Goal: Task Accomplishment & Management: Complete application form

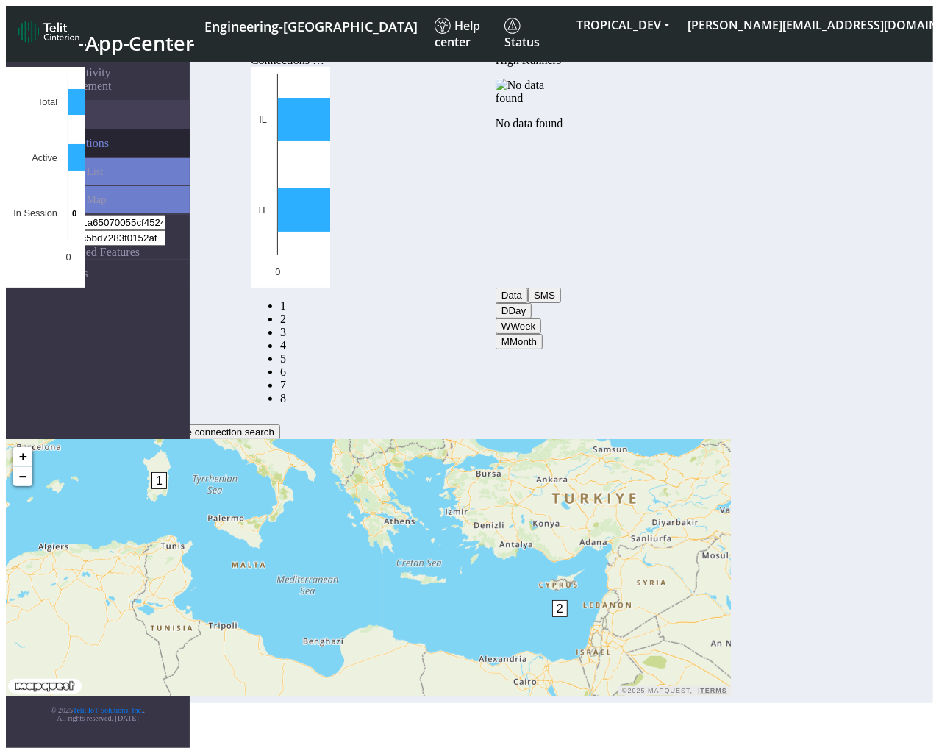
click at [121, 132] on link "Connections" at bounding box center [112, 143] width 154 height 28
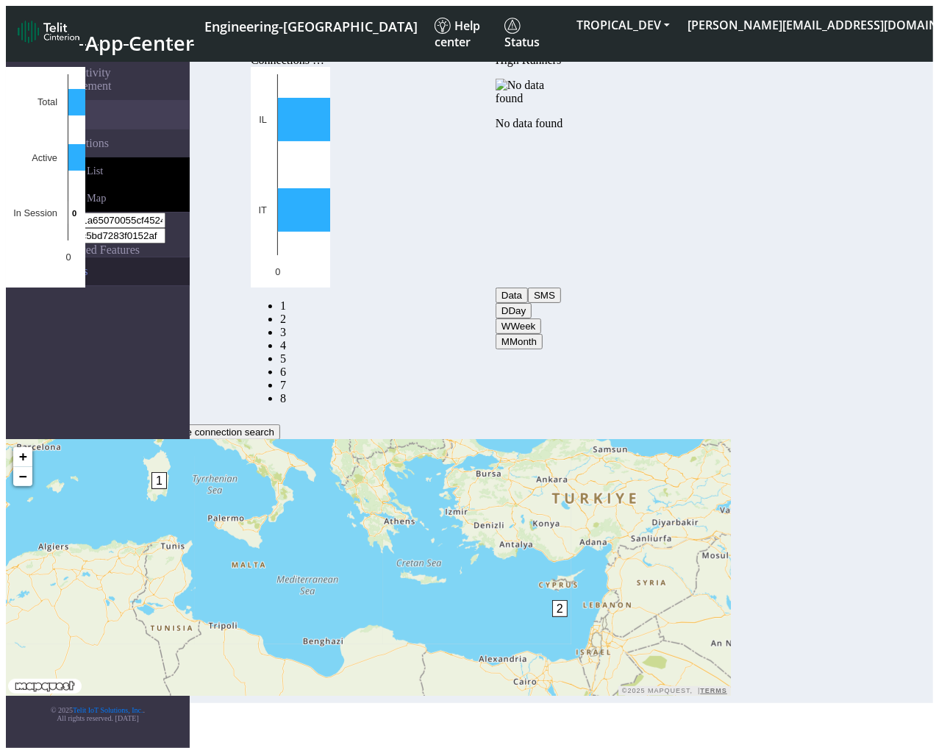
click at [76, 257] on link "eUICCs" at bounding box center [112, 271] width 154 height 28
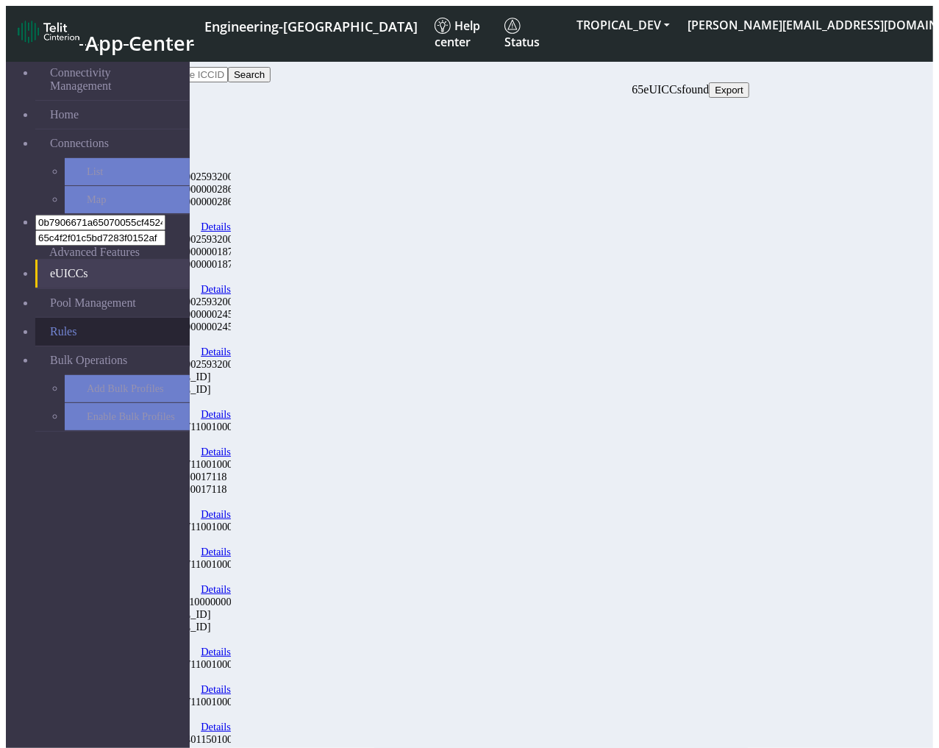
click at [75, 318] on link "Rules" at bounding box center [112, 332] width 154 height 28
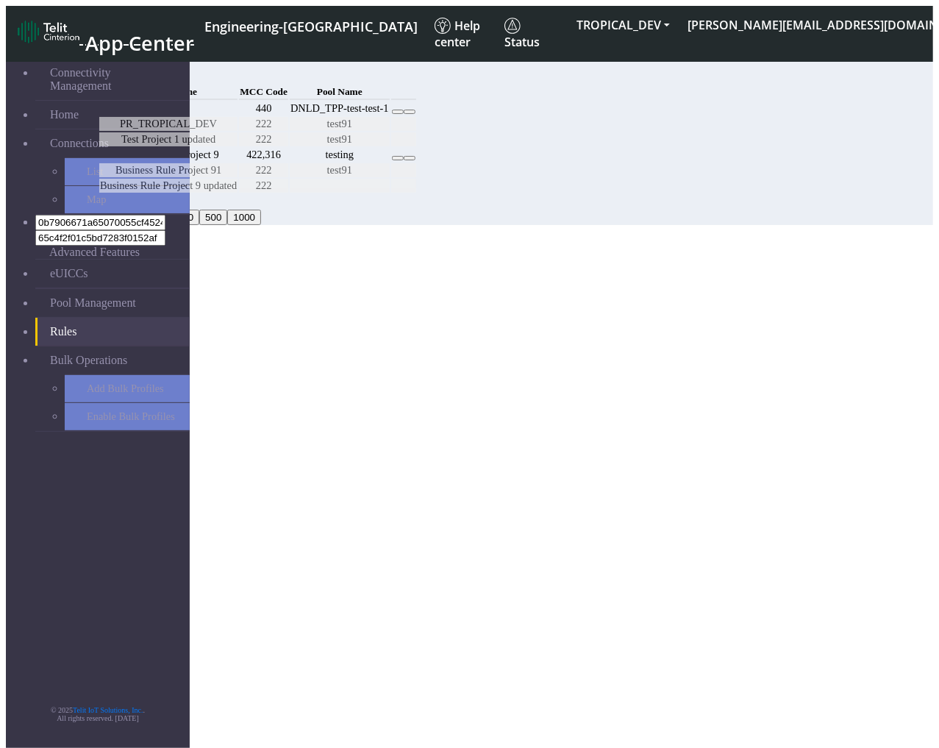
click at [127, 76] on button "Add" at bounding box center [112, 74] width 29 height 15
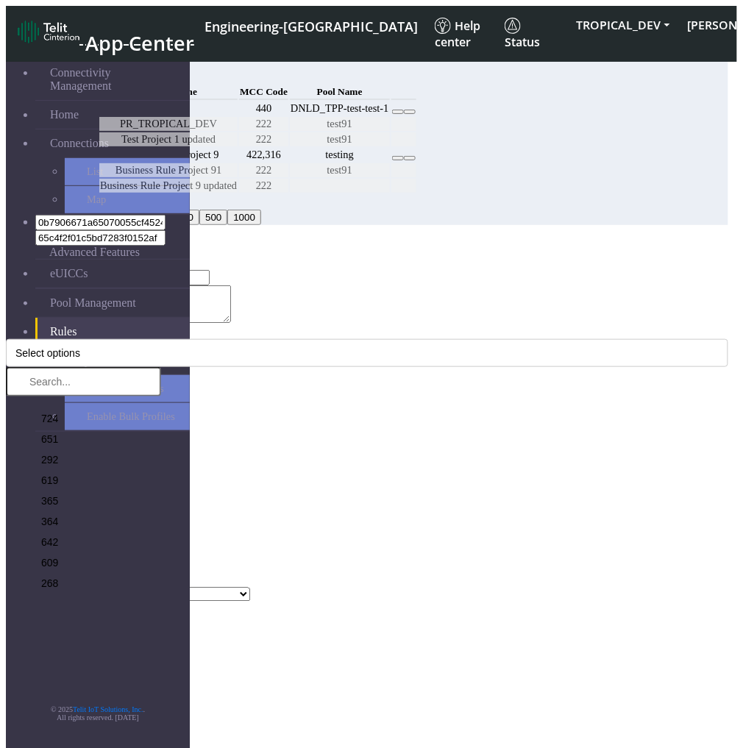
click at [6, 270] on icon "Close" at bounding box center [6, 270] width 0 height 0
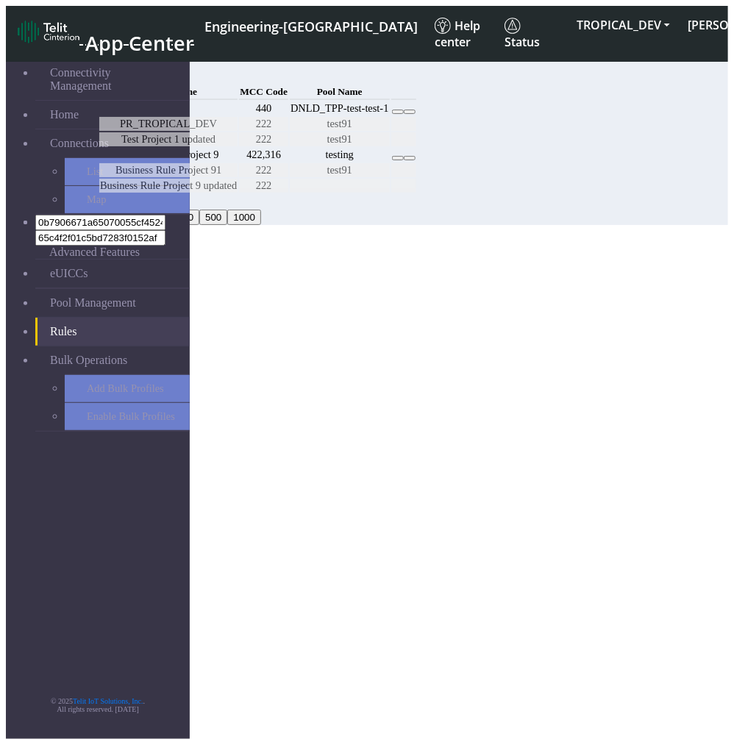
click at [127, 80] on button "Add" at bounding box center [112, 74] width 29 height 15
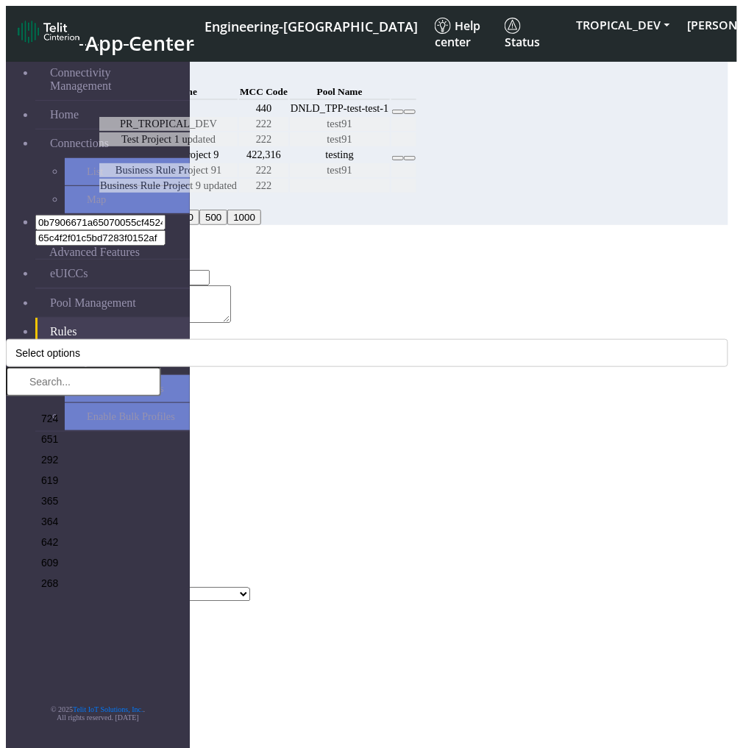
type input "au-test"
type textarea "test adding name and description"
click at [230, 339] on button "Select options" at bounding box center [367, 353] width 722 height 28
click at [161, 406] on li "724" at bounding box center [98, 416] width 126 height 21
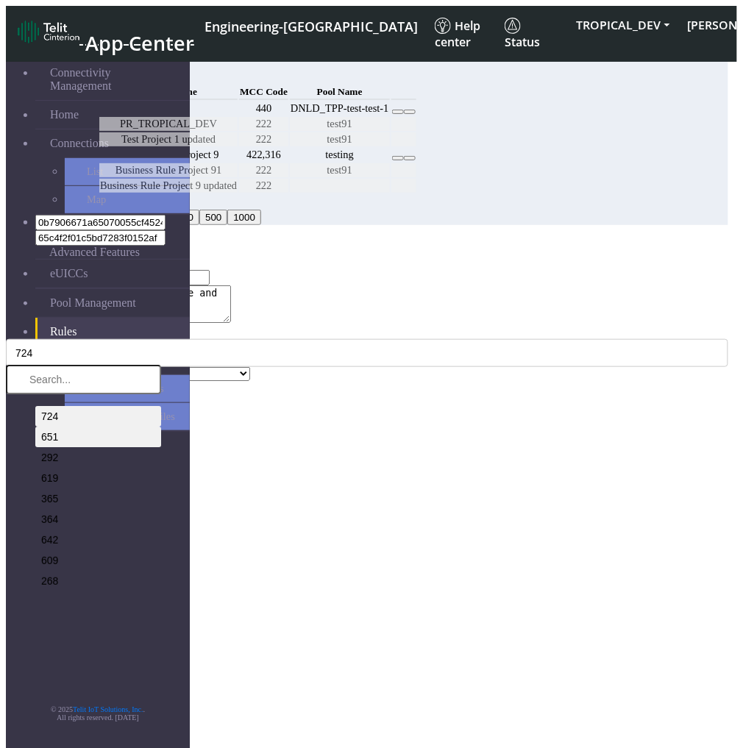
click at [161, 427] on li "651" at bounding box center [98, 437] width 126 height 21
click at [161, 468] on li "619" at bounding box center [98, 478] width 126 height 21
click at [616, 326] on div "MCC Code * 724, 651, 619 724 651 292 619 365 364 642 609 268 732 262 515 232 28…" at bounding box center [367, 346] width 722 height 41
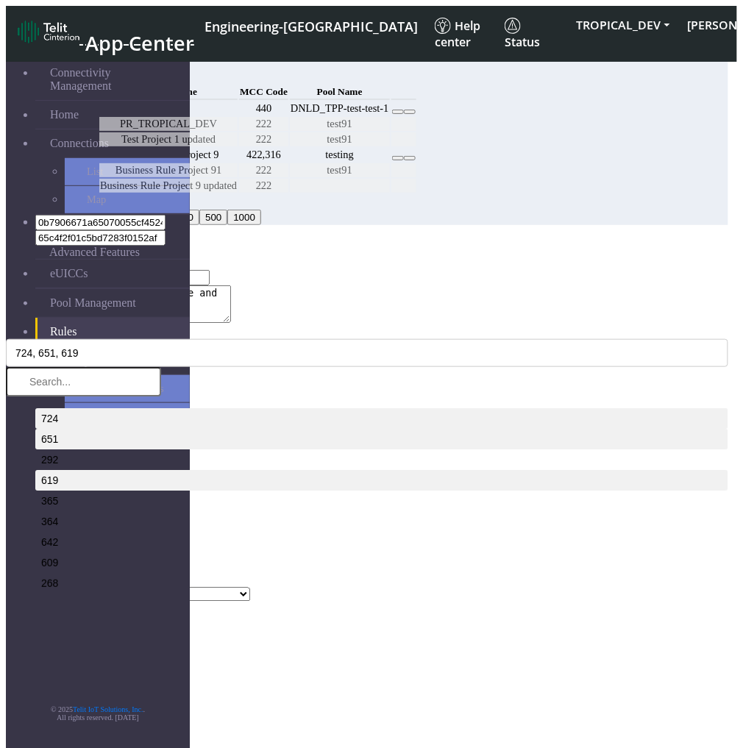
click at [250, 588] on select "Select a Pool DNLD_TPP-test-test-1 DNLD_TPP-testing-Mar05 DNLD_TPP-test-apn-tes…" at bounding box center [159, 595] width 182 height 14
select select "26: Object"
click at [101, 588] on select "Select a Pool DNLD_TPP-test-test-1 DNLD_TPP-testing-Mar05 DNLD_TPP-test-apn-tes…" at bounding box center [159, 595] width 182 height 14
click at [35, 602] on button "Add" at bounding box center [20, 609] width 29 height 15
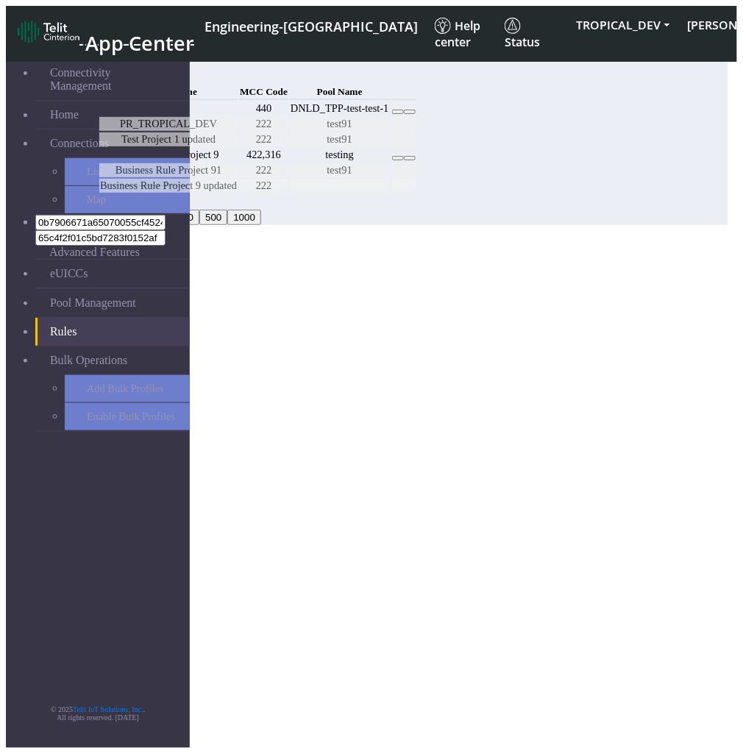
click at [86, 527] on button "Confirm" at bounding box center [63, 534] width 46 height 15
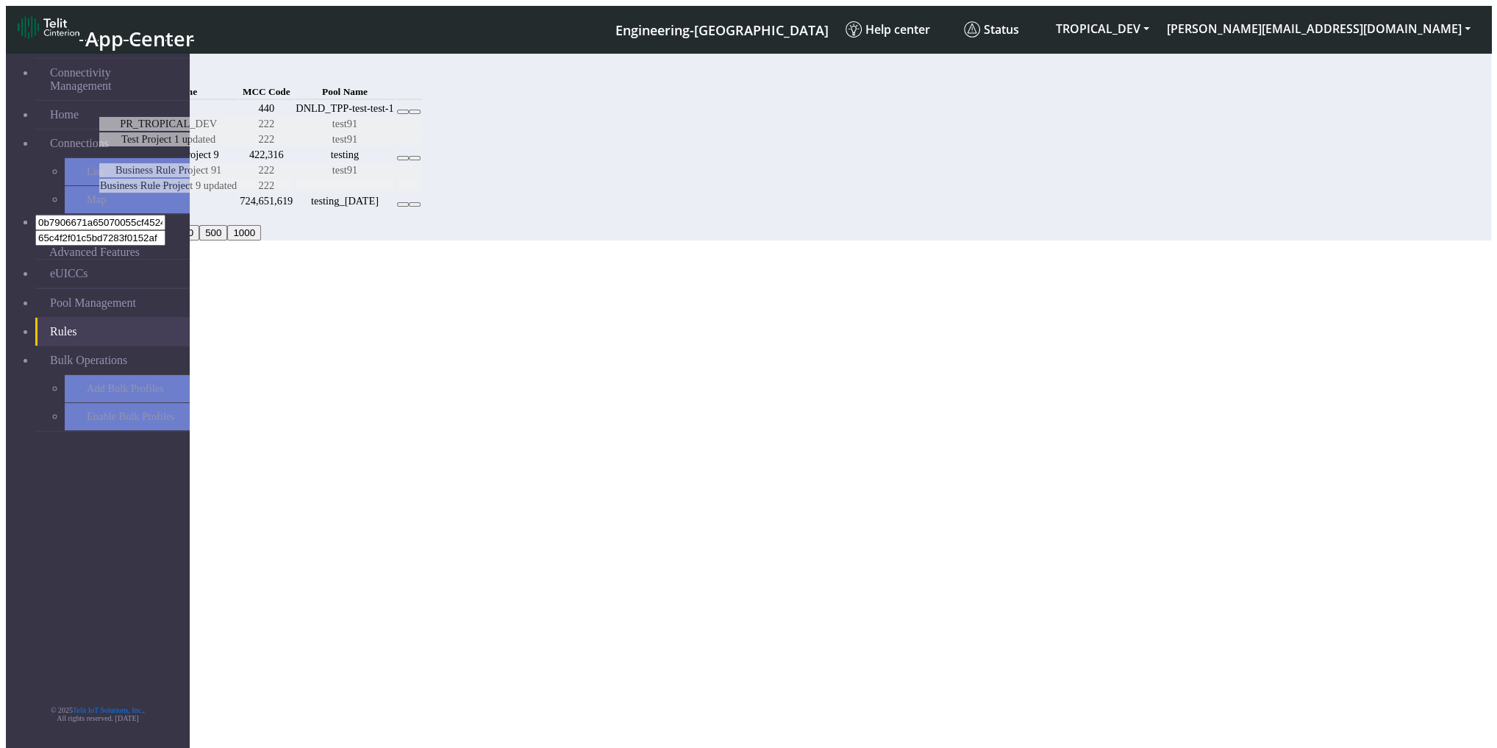
click at [409, 207] on button at bounding box center [403, 204] width 12 height 4
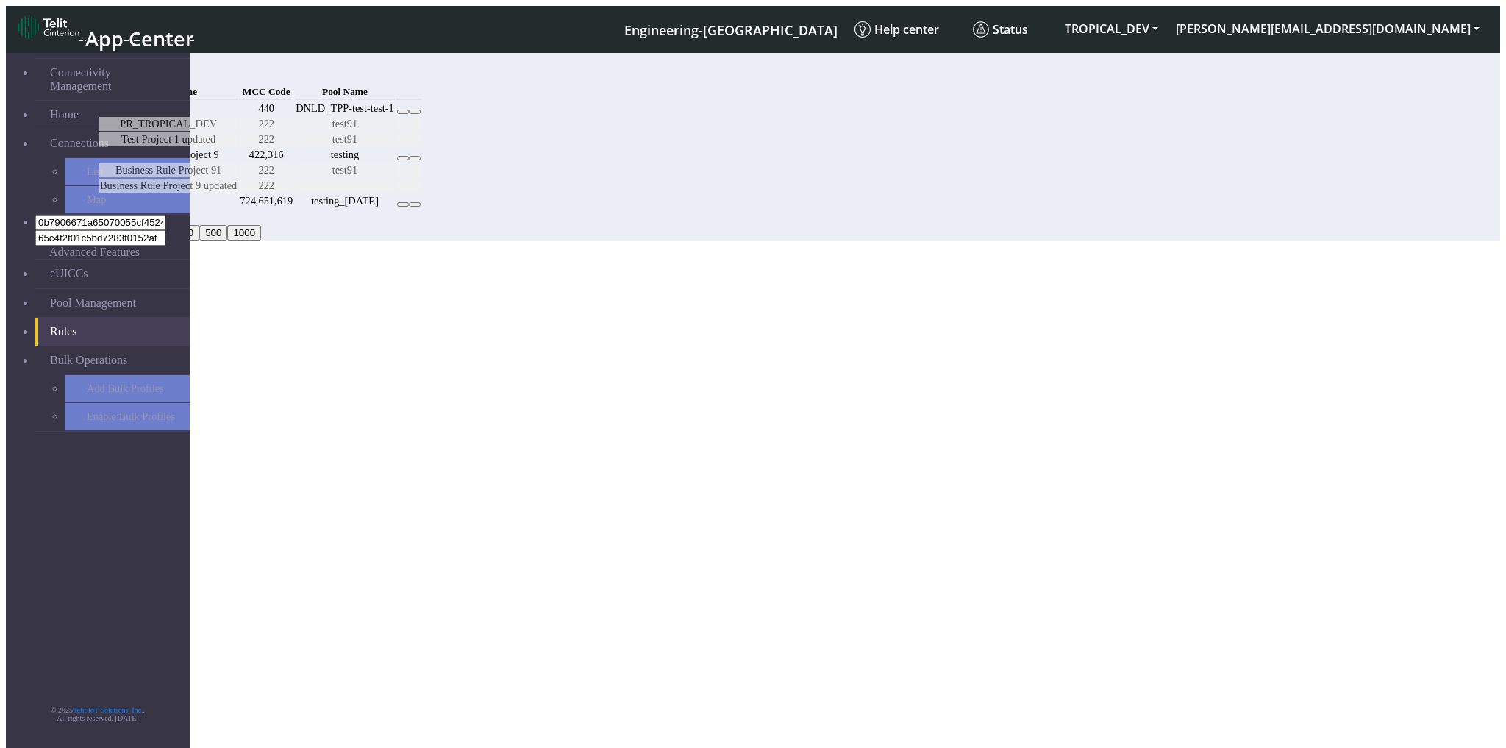
select select "26: Object"
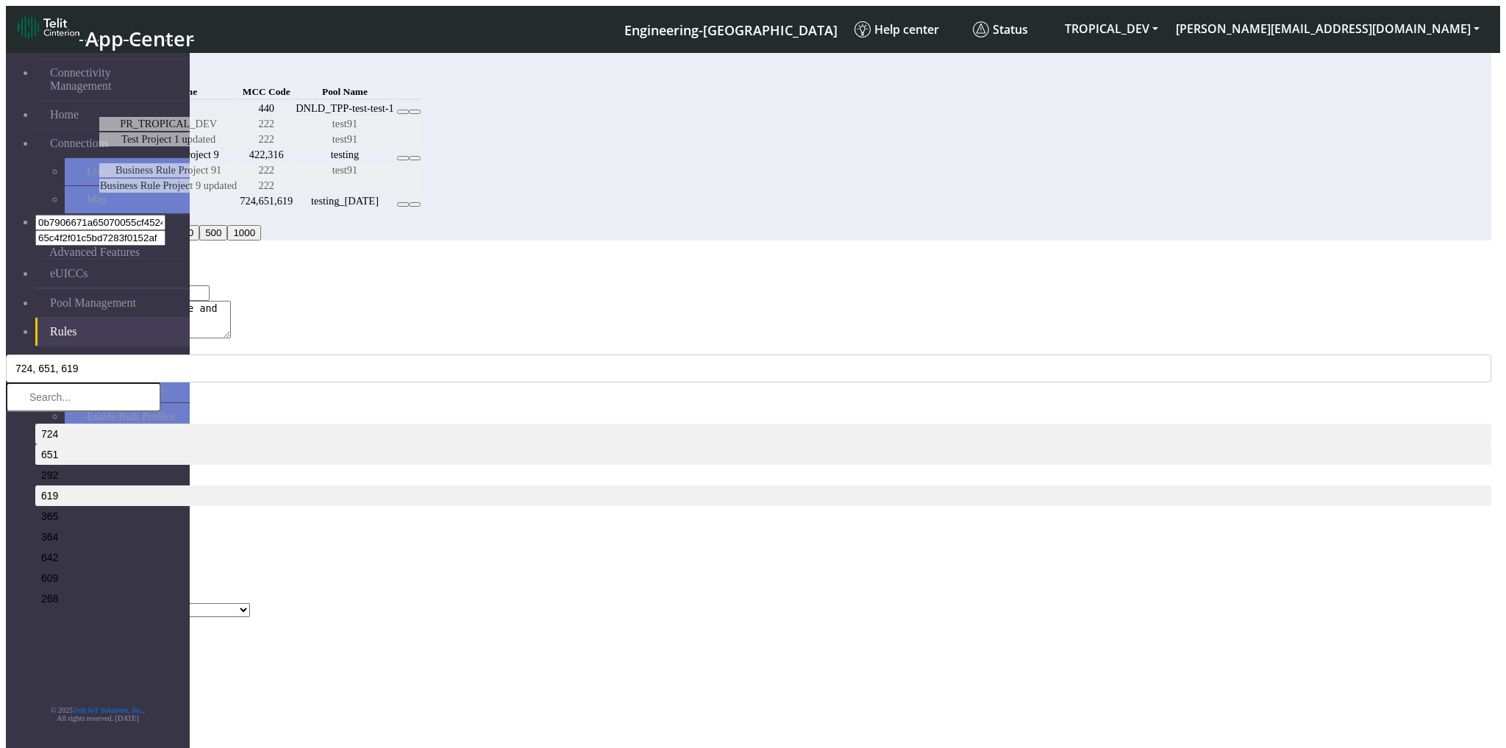
click at [231, 301] on textarea "test adding name and description" at bounding box center [164, 320] width 134 height 38
click at [231, 301] on textarea "test modifying name and description" at bounding box center [164, 320] width 134 height 38
type textarea "test editing name and description"
click at [250, 603] on select "Select a Pool DNLD_TPP-test-test-1 DNLD_TPP-testing-Mar05 DNLD_TPP-test-apn-tes…" at bounding box center [159, 610] width 182 height 14
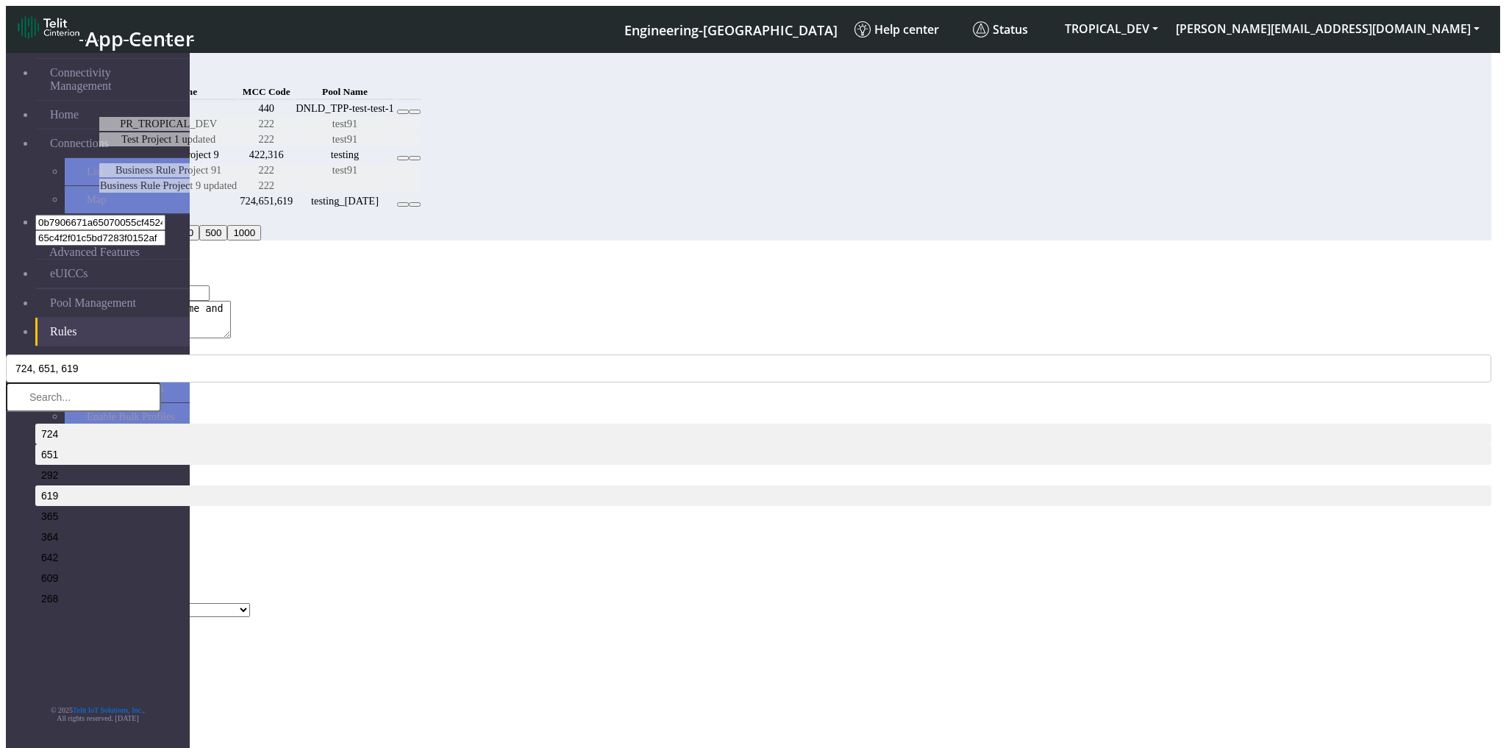
select select "25: Object"
click at [250, 603] on select "Select a Pool DNLD_TPP-test-test-1 DNLD_TPP-testing-Mar05 DNLD_TPP-test-apn-tes…" at bounding box center [159, 610] width 182 height 14
click at [40, 618] on button "Save" at bounding box center [23, 625] width 34 height 15
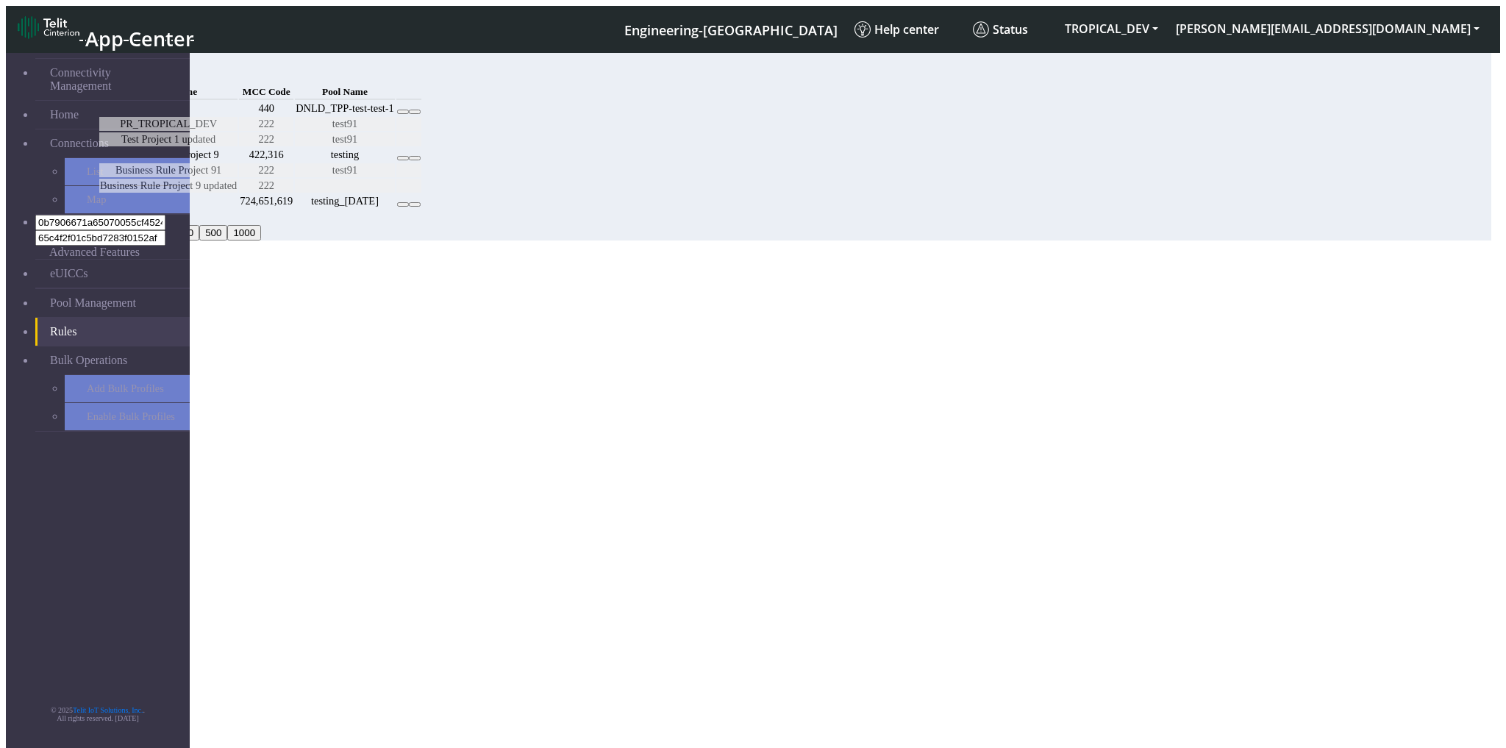
click at [74, 543] on button "Save" at bounding box center [57, 550] width 34 height 15
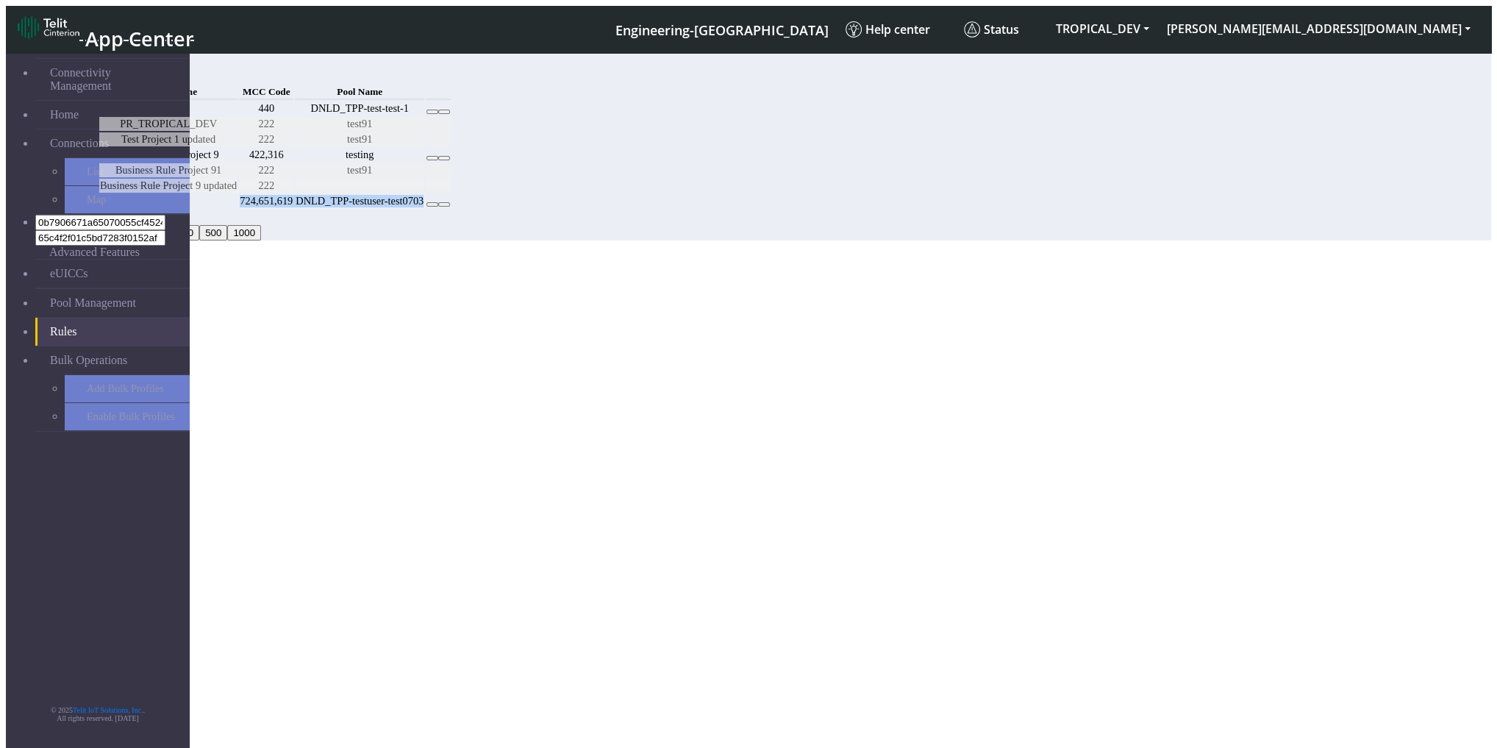
drag, startPoint x: 399, startPoint y: 364, endPoint x: 1127, endPoint y: 359, distance: 728.9
click at [451, 208] on tr "au-test 724,651,619 DNLD_TPP-testuser-test0703" at bounding box center [275, 201] width 352 height 14
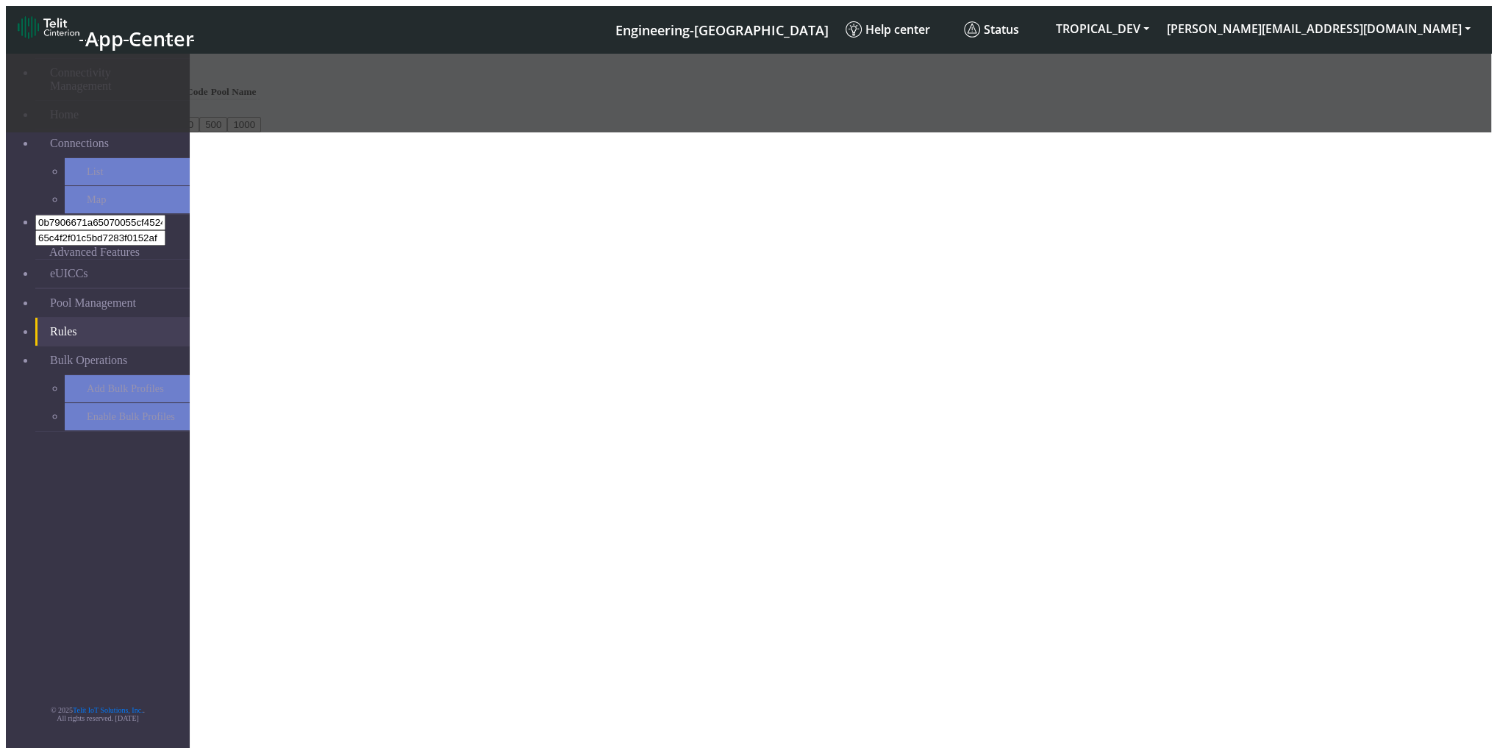
click at [459, 132] on div at bounding box center [749, 89] width 1486 height 86
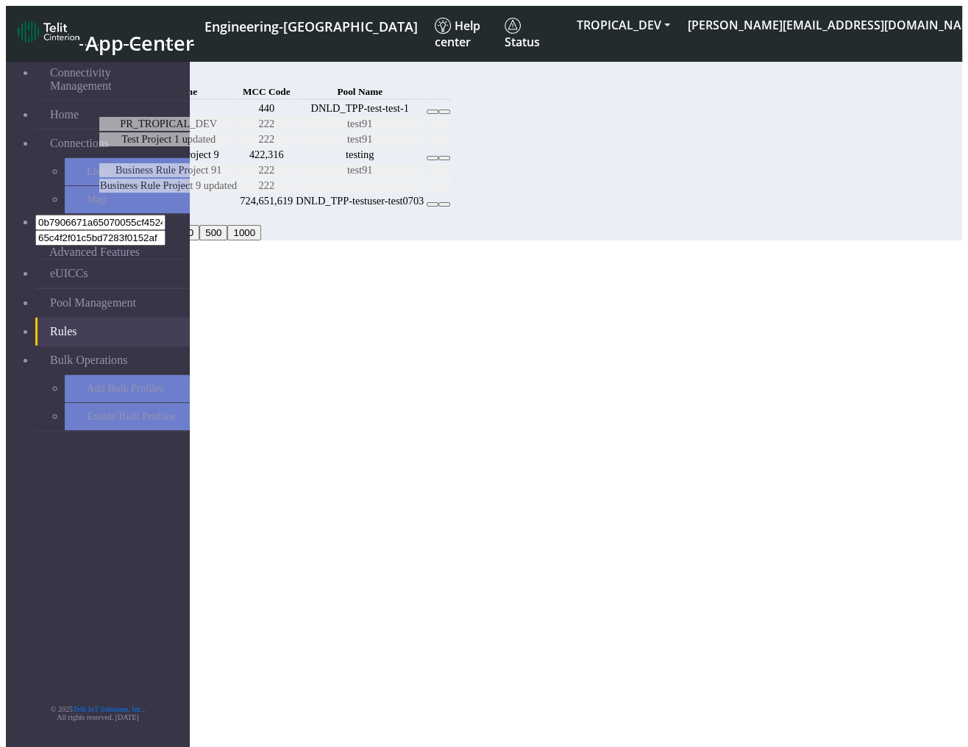
click at [500, 241] on section "Connectivity Management Home Connections List Map 0b7906671a65070055cf4524df002…" at bounding box center [484, 143] width 956 height 194
click at [444, 204] on icon at bounding box center [444, 204] width 0 height 0
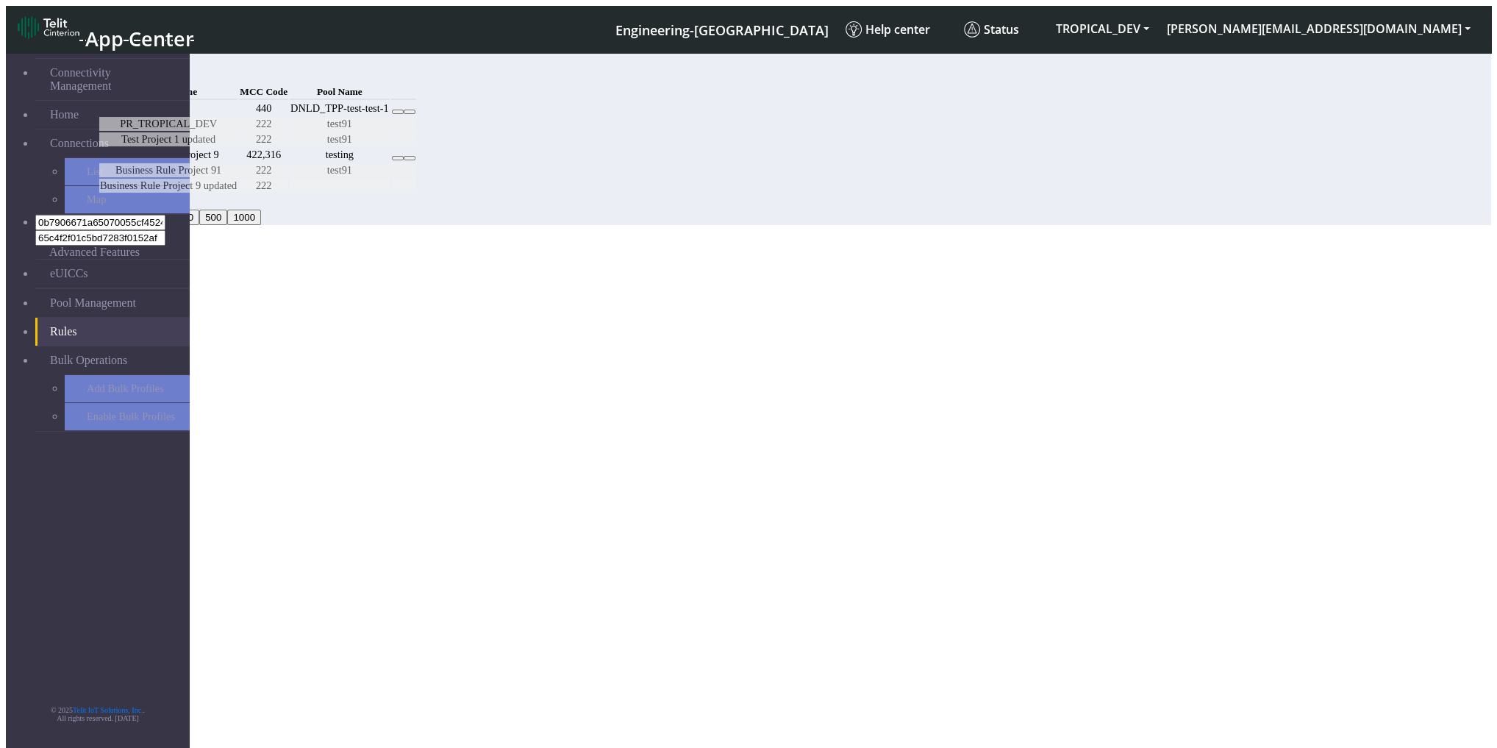
click at [398, 112] on icon at bounding box center [398, 112] width 0 height 0
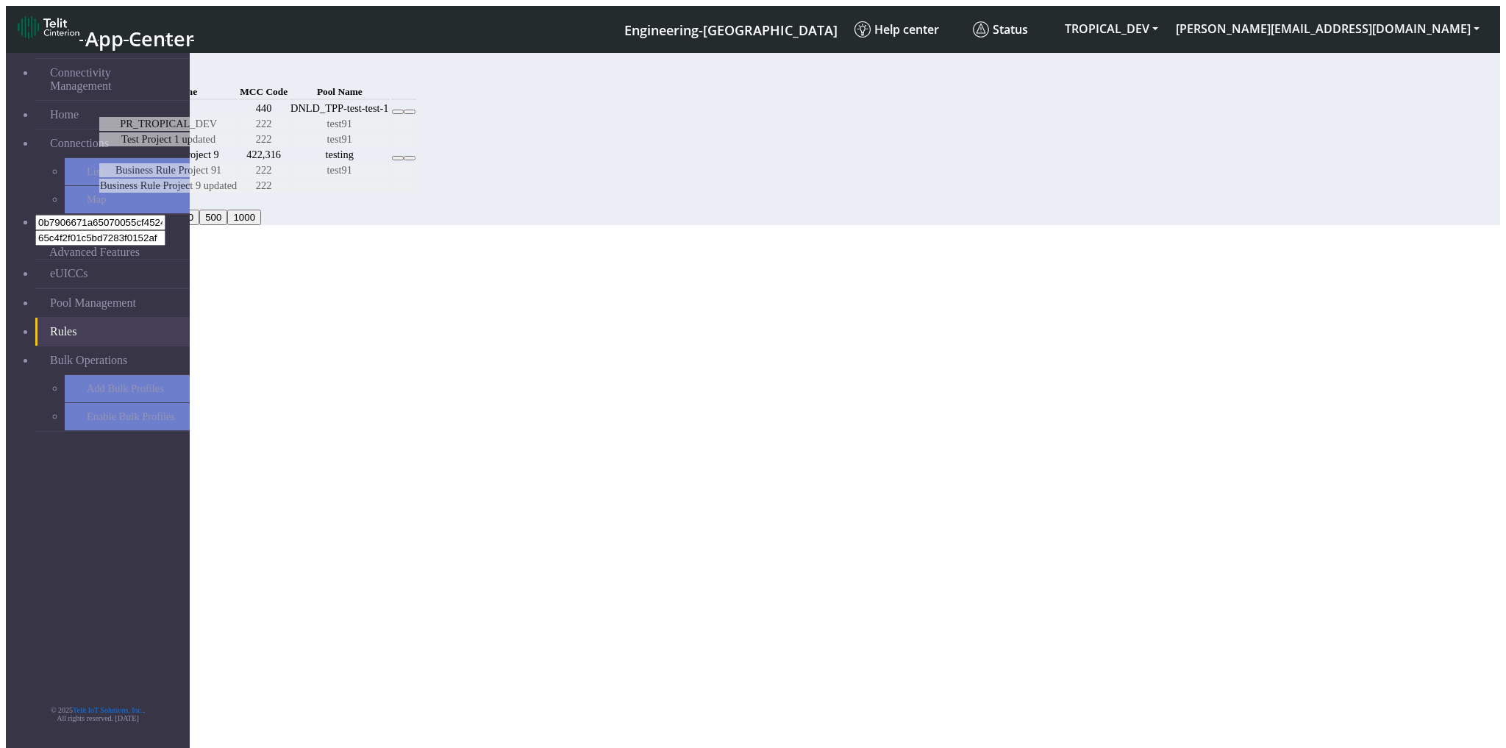
select select "1: Object"
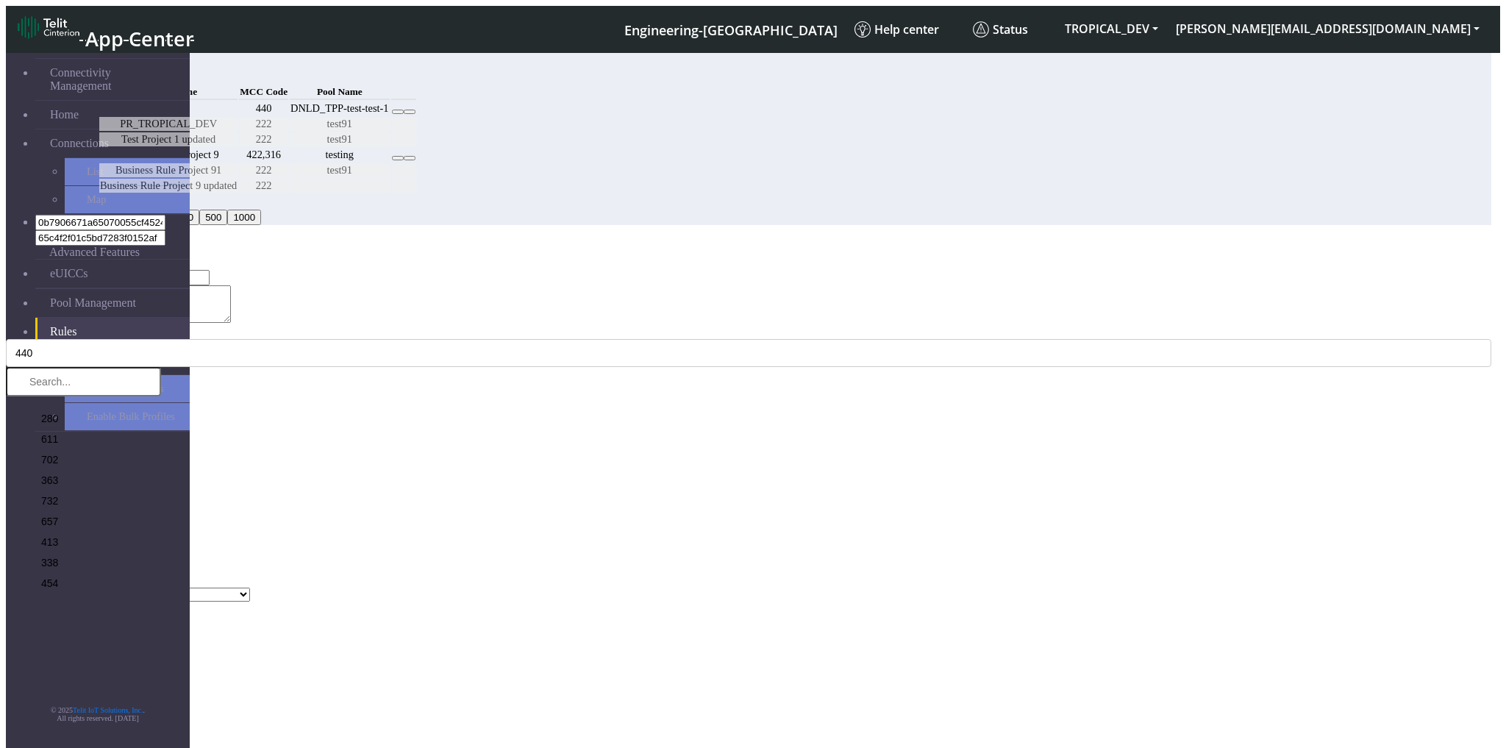
click at [210, 270] on input "Test11" at bounding box center [144, 277] width 130 height 15
type input "T"
click at [40, 602] on button "Save" at bounding box center [23, 609] width 34 height 15
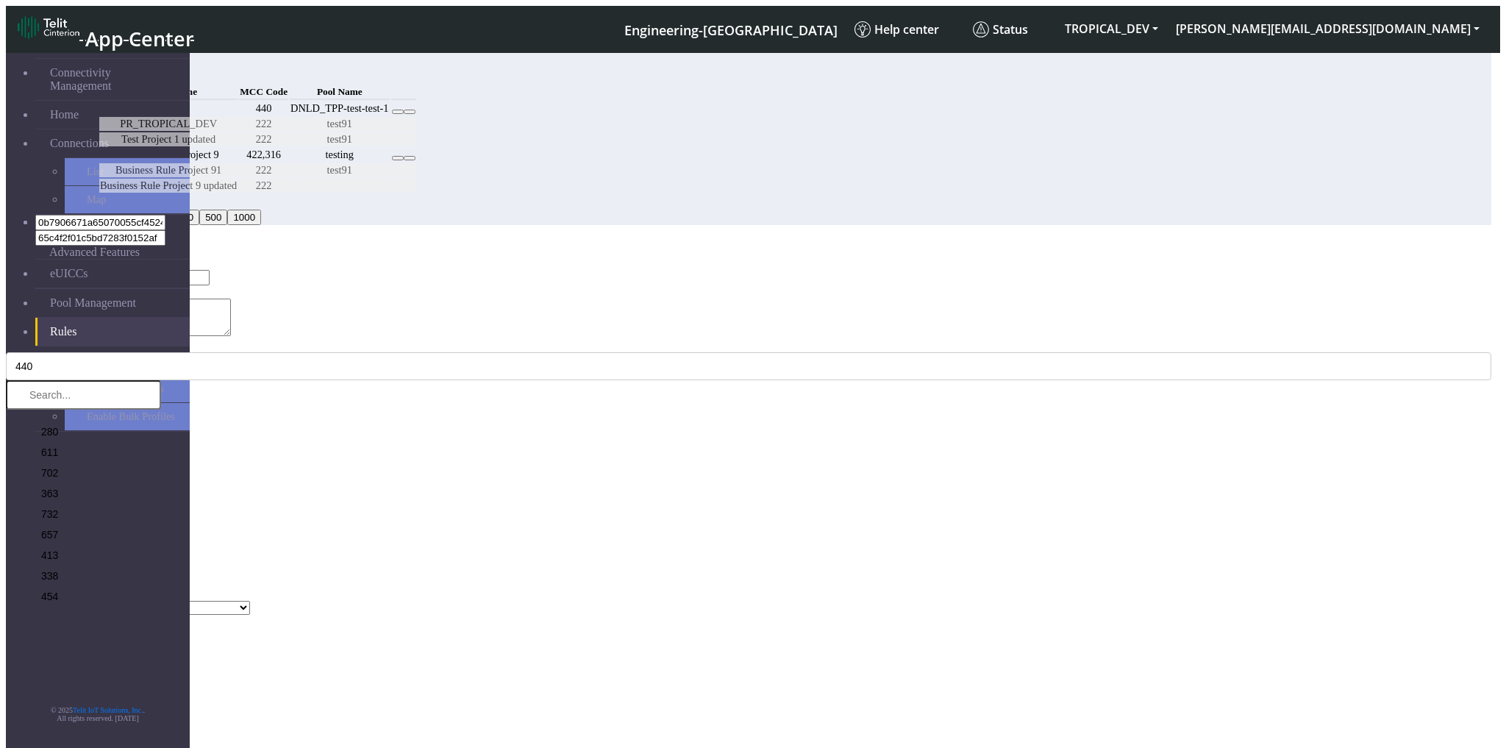
click at [40, 616] on button "Save" at bounding box center [23, 623] width 34 height 15
click at [210, 270] on input "Project Name *" at bounding box center [144, 277] width 130 height 15
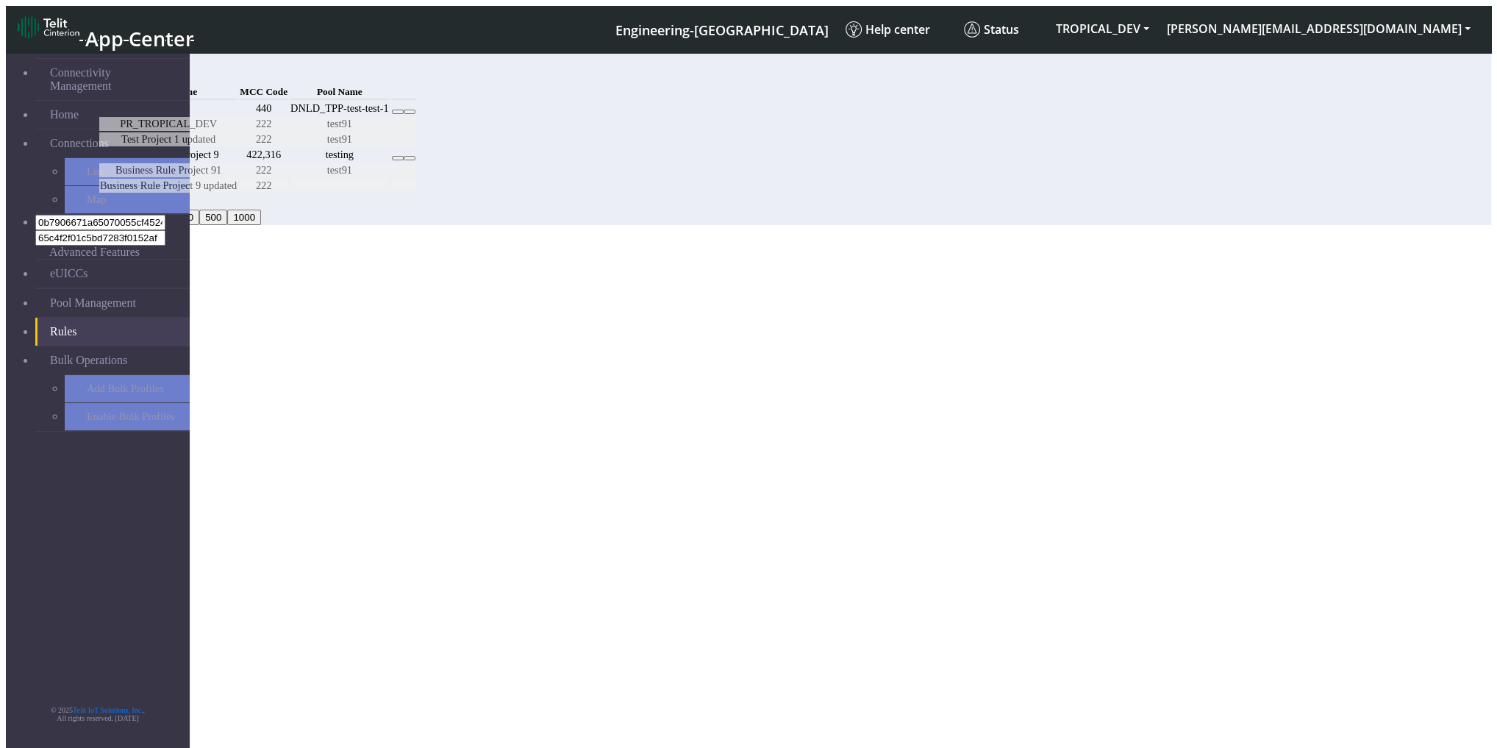
click at [398, 112] on icon at bounding box center [398, 112] width 0 height 0
select select "1: Object"
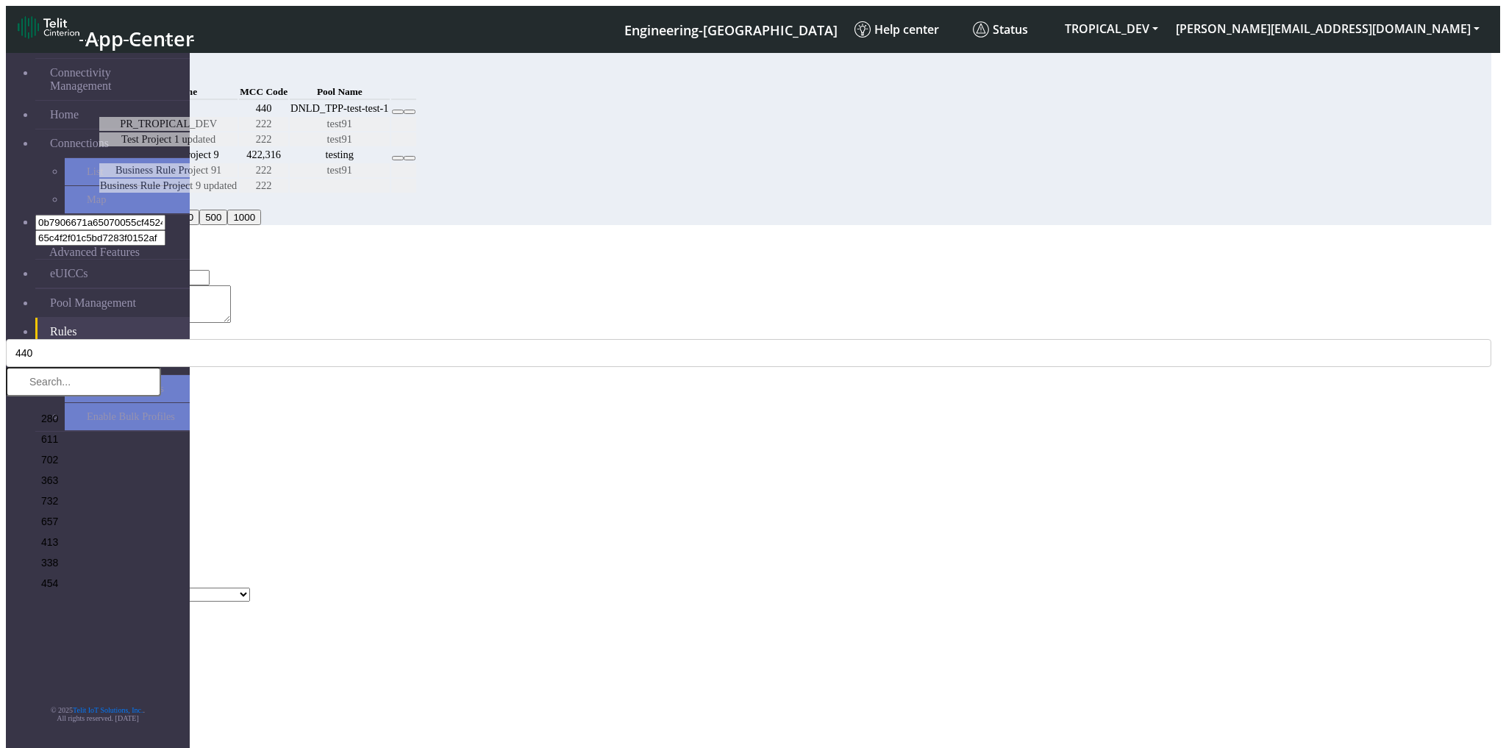
click at [210, 270] on input "Test11" at bounding box center [144, 277] width 130 height 15
type input "sasa"
click at [40, 602] on button "Save" at bounding box center [23, 609] width 34 height 15
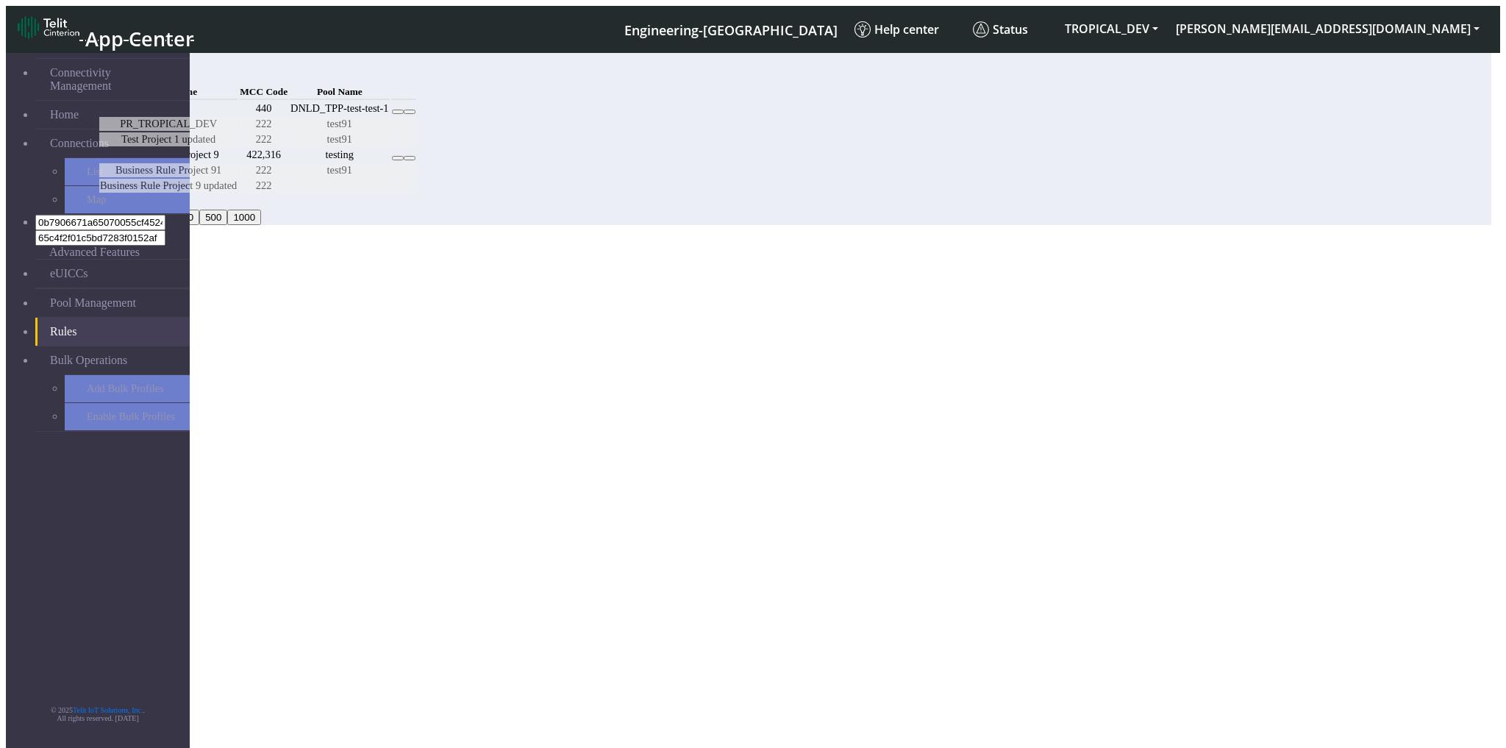
click at [40, 501] on button "Back" at bounding box center [23, 508] width 34 height 15
select select "1: Object"
click at [210, 270] on input "sasa" at bounding box center [144, 277] width 130 height 15
click at [250, 601] on select "Select a Pool DNLD_TPP-test-test-1 DNLD_TPP-testing-Mar05 DNLD_TPP-test-apn-tes…" at bounding box center [159, 608] width 182 height 14
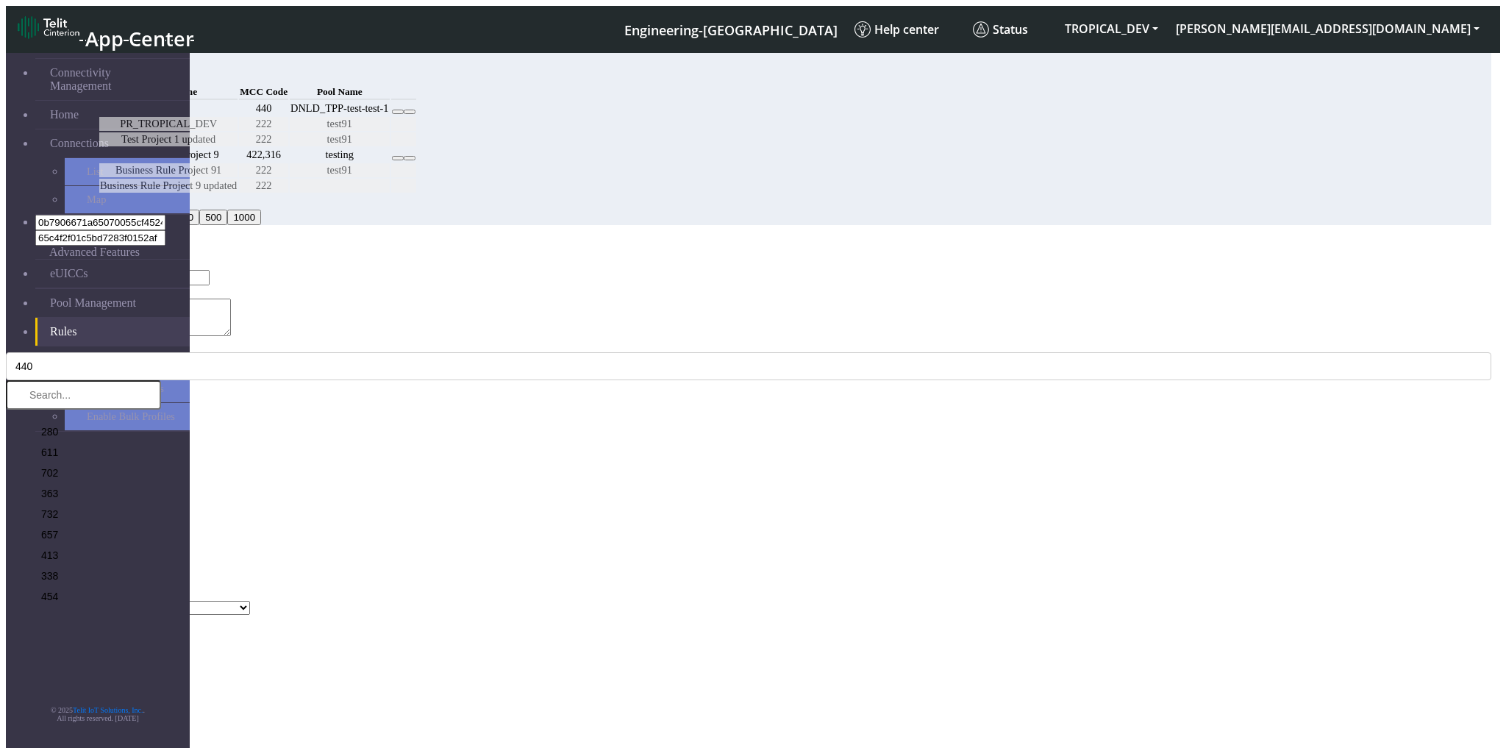
click at [774, 432] on div "Project Name * Project Name is required. Project Description Test1DD MCC Code *…" at bounding box center [749, 442] width 1486 height 345
click at [40, 616] on button "Save" at bounding box center [23, 623] width 34 height 15
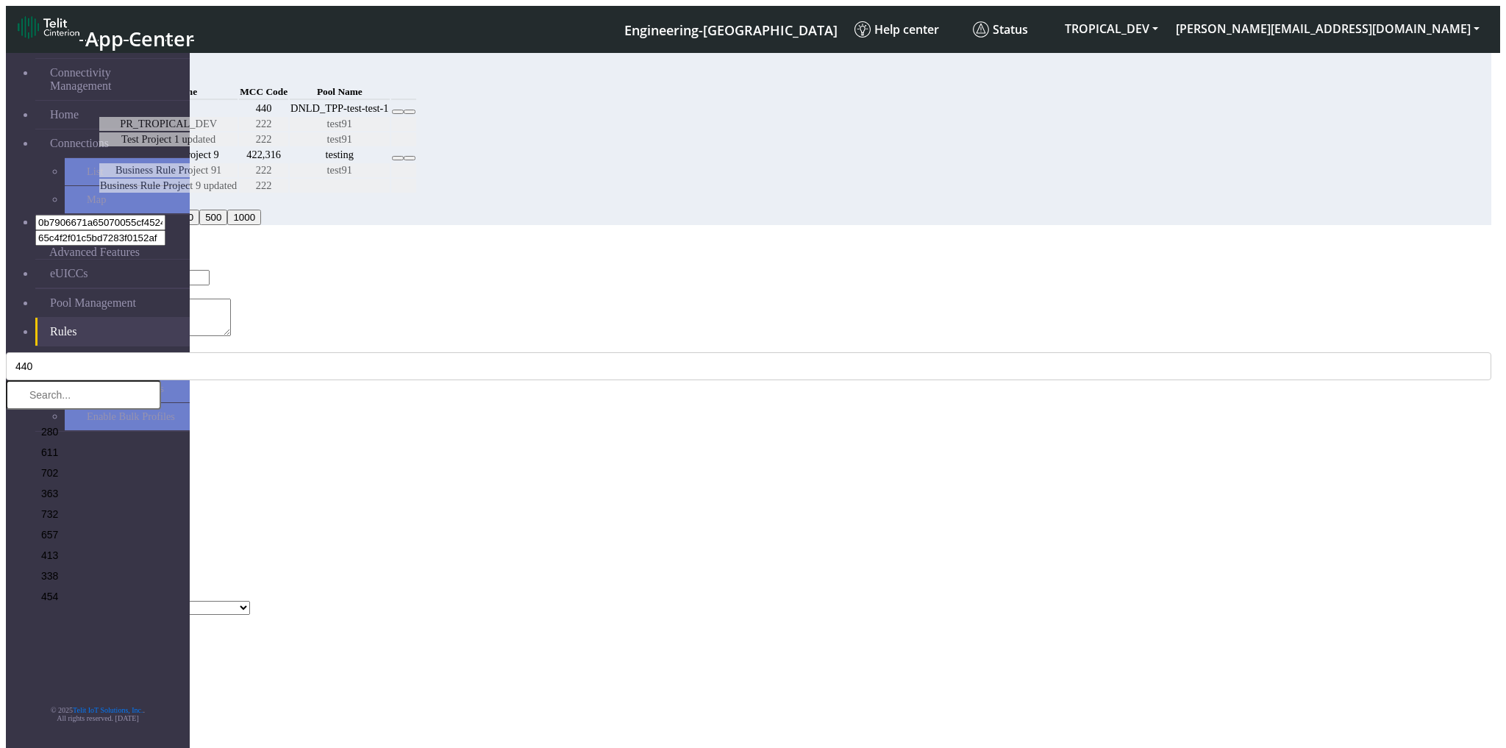
click at [40, 616] on button "Save" at bounding box center [23, 623] width 34 height 15
click at [532, 546] on ngb-modal-window "Edit Rule Project Name * Project Name is required. Project Description Test1DD …" at bounding box center [749, 436] width 1486 height 390
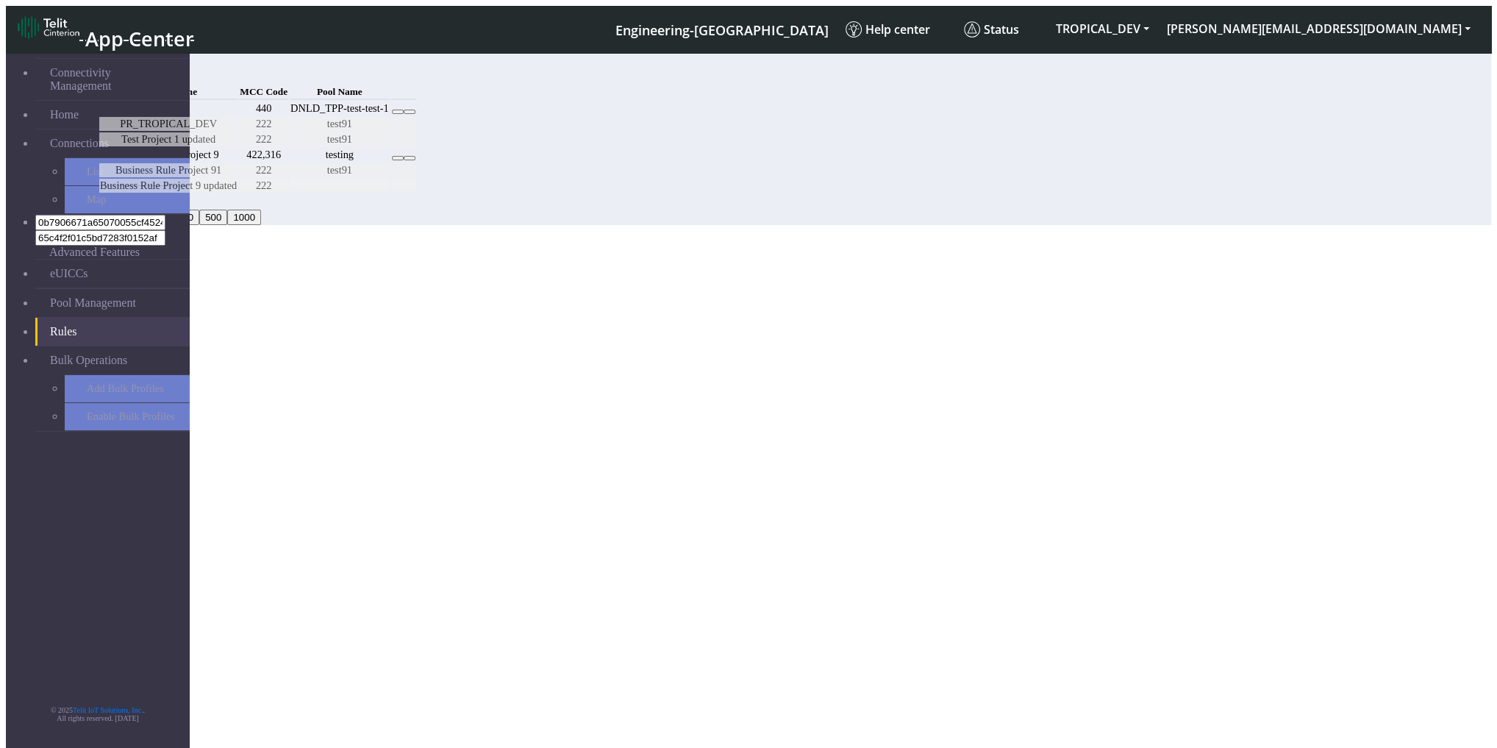
click at [398, 112] on icon at bounding box center [398, 112] width 0 height 0
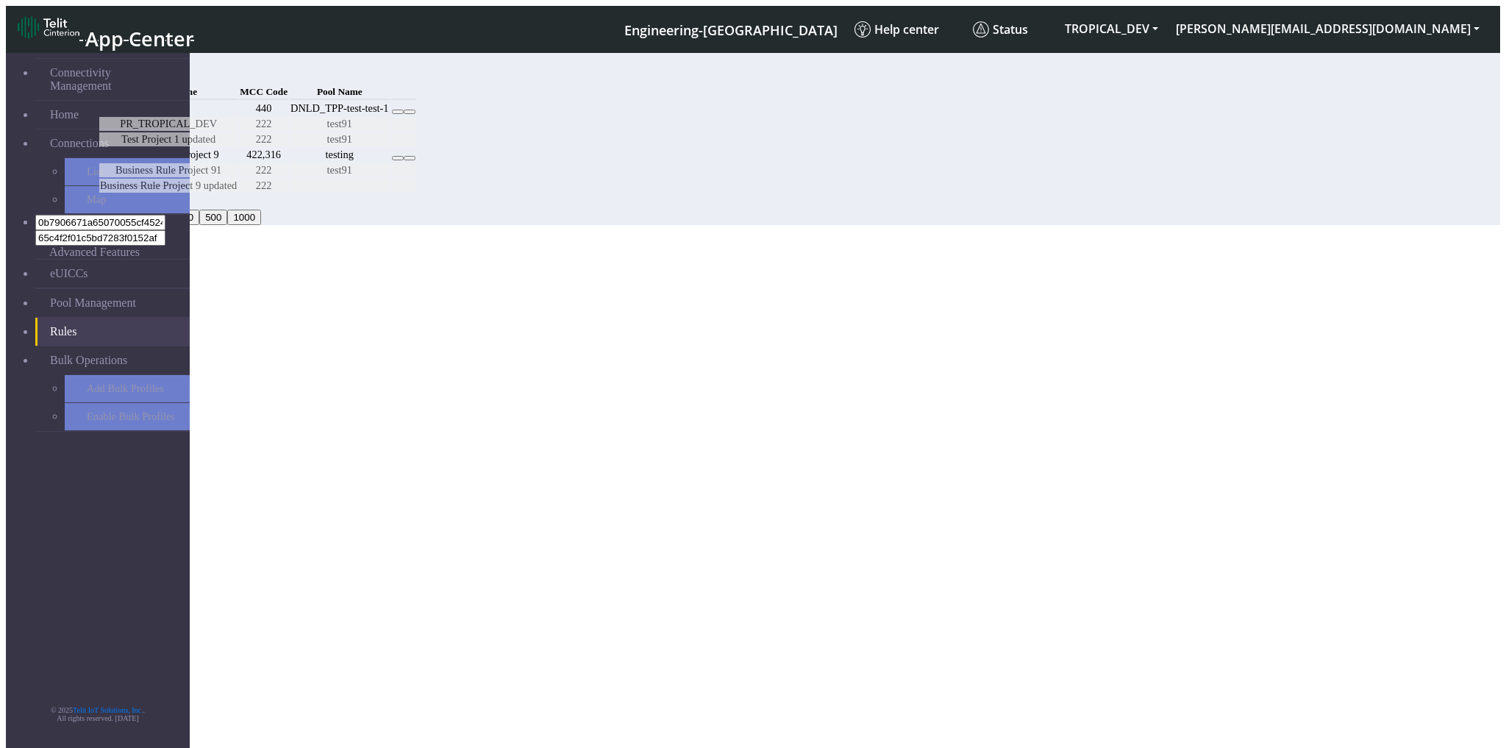
select select "1: Object"
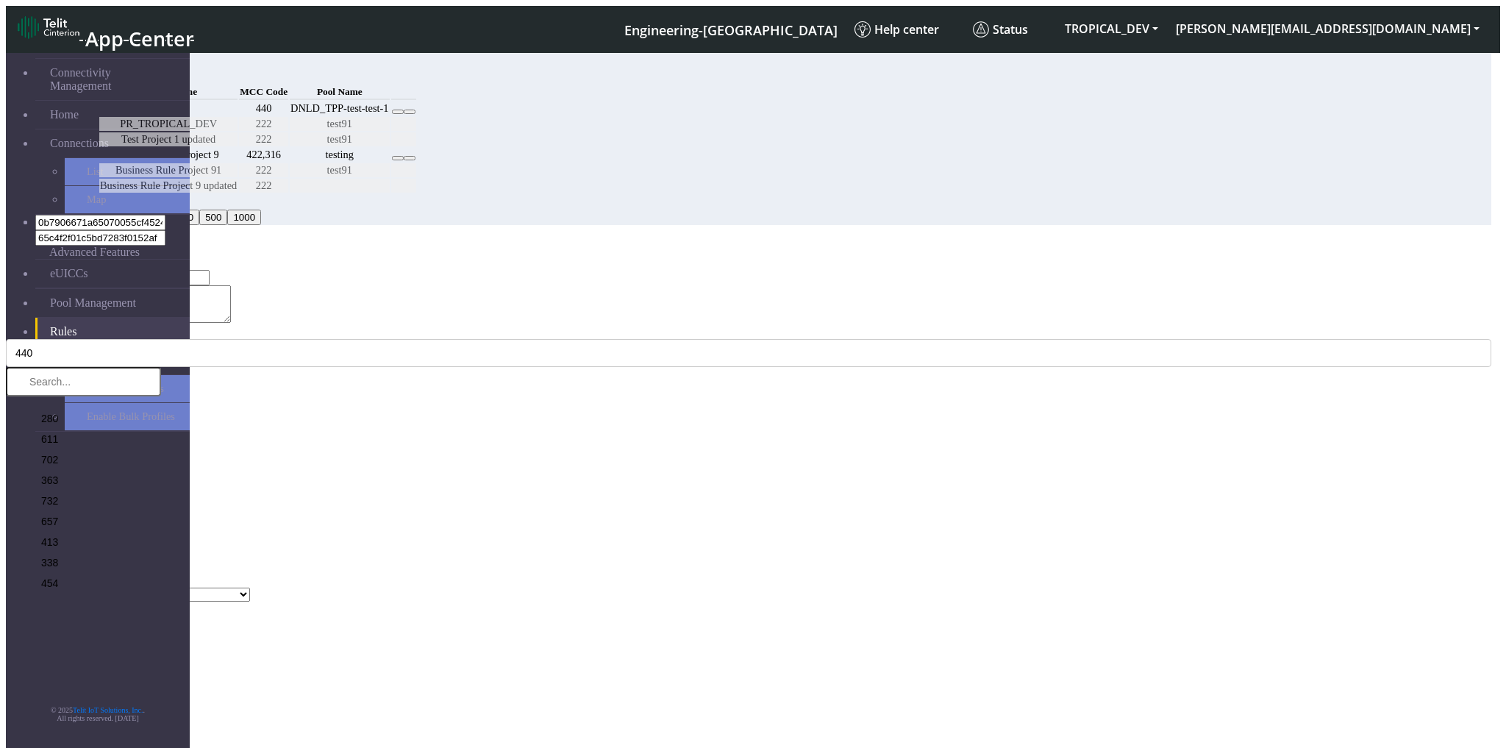
click at [1349, 512] on ngb-modal-window "Edit Rule Project Name * Test11 Project Description Test1DD MCC Code * 440 280 …" at bounding box center [749, 429] width 1486 height 377
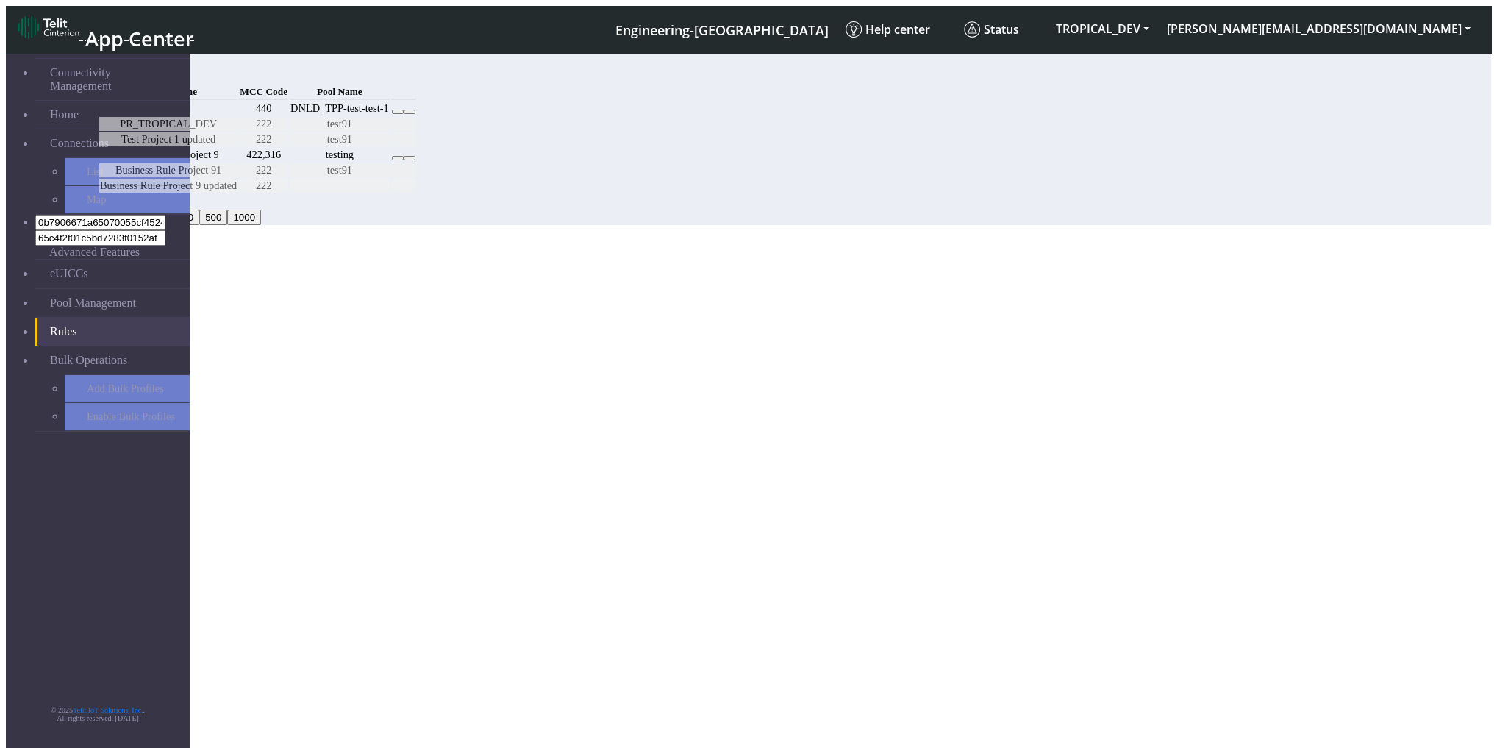
click at [416, 115] on td at bounding box center [403, 108] width 25 height 14
click at [404, 114] on button at bounding box center [398, 112] width 12 height 4
select select "1: Object"
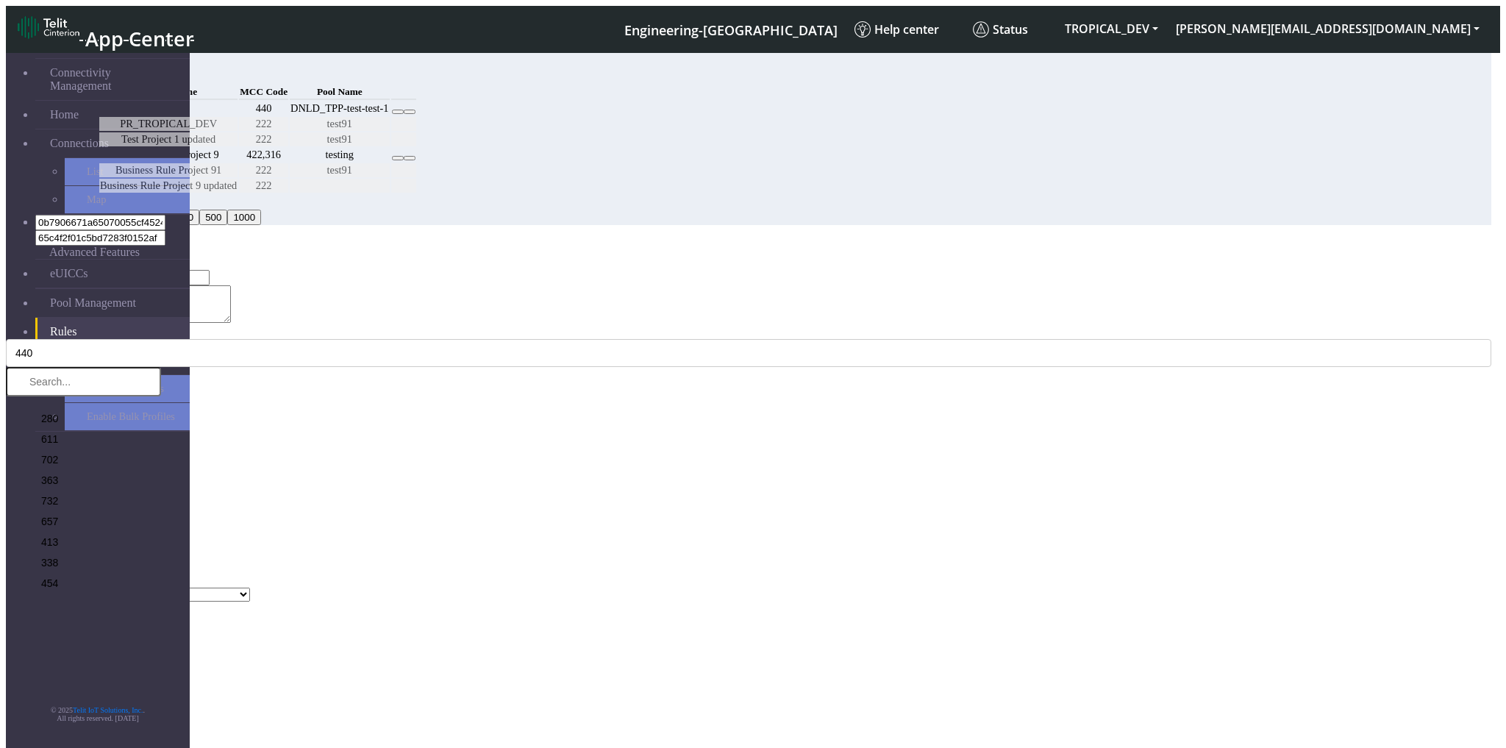
click at [210, 270] on input "Test11" at bounding box center [144, 277] width 130 height 15
type input "a"
click at [606, 554] on ngb-modal-window "Edit Rule Project Name * Project Description Test1DD MCC Code * 440 280 611 702…" at bounding box center [749, 429] width 1486 height 377
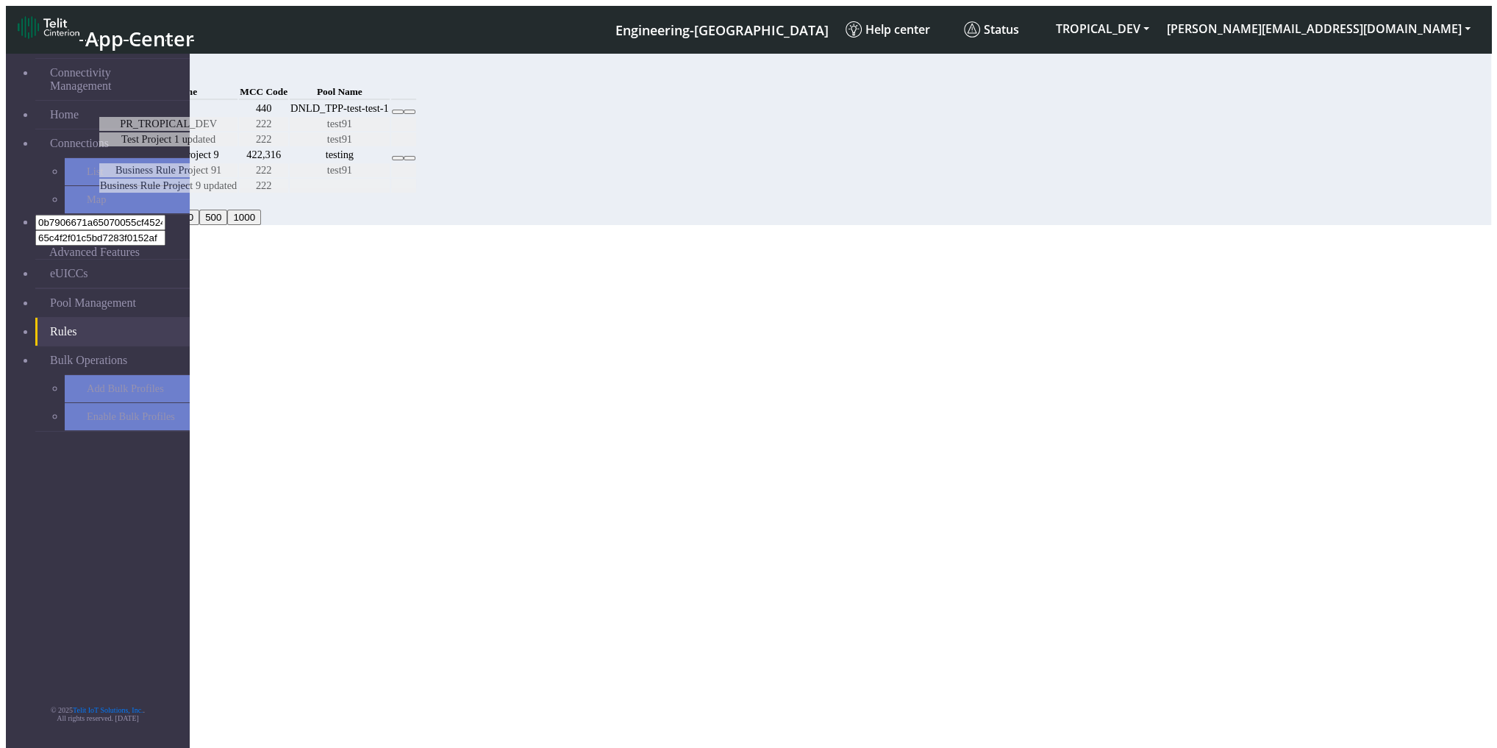
click at [404, 114] on button at bounding box center [398, 112] width 12 height 4
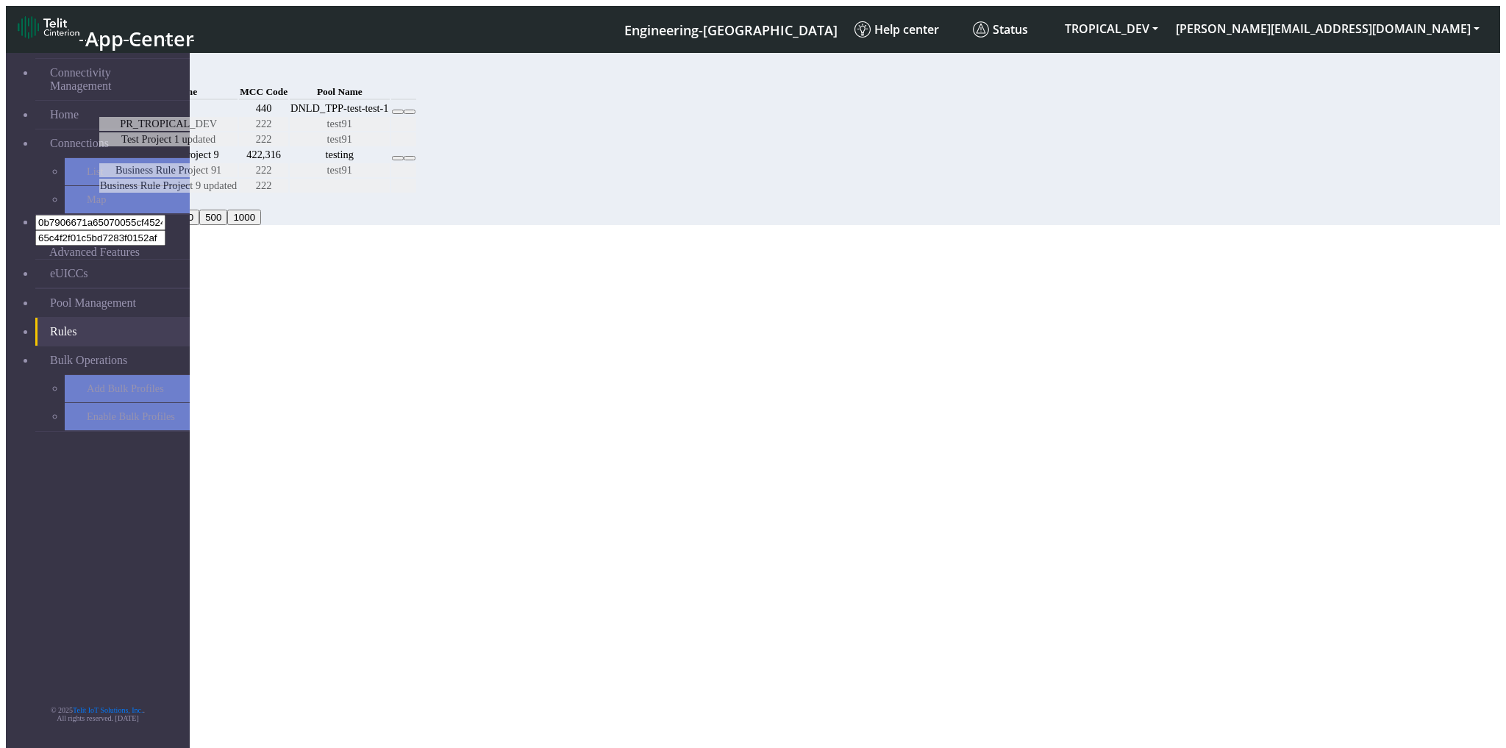
select select "1: Object"
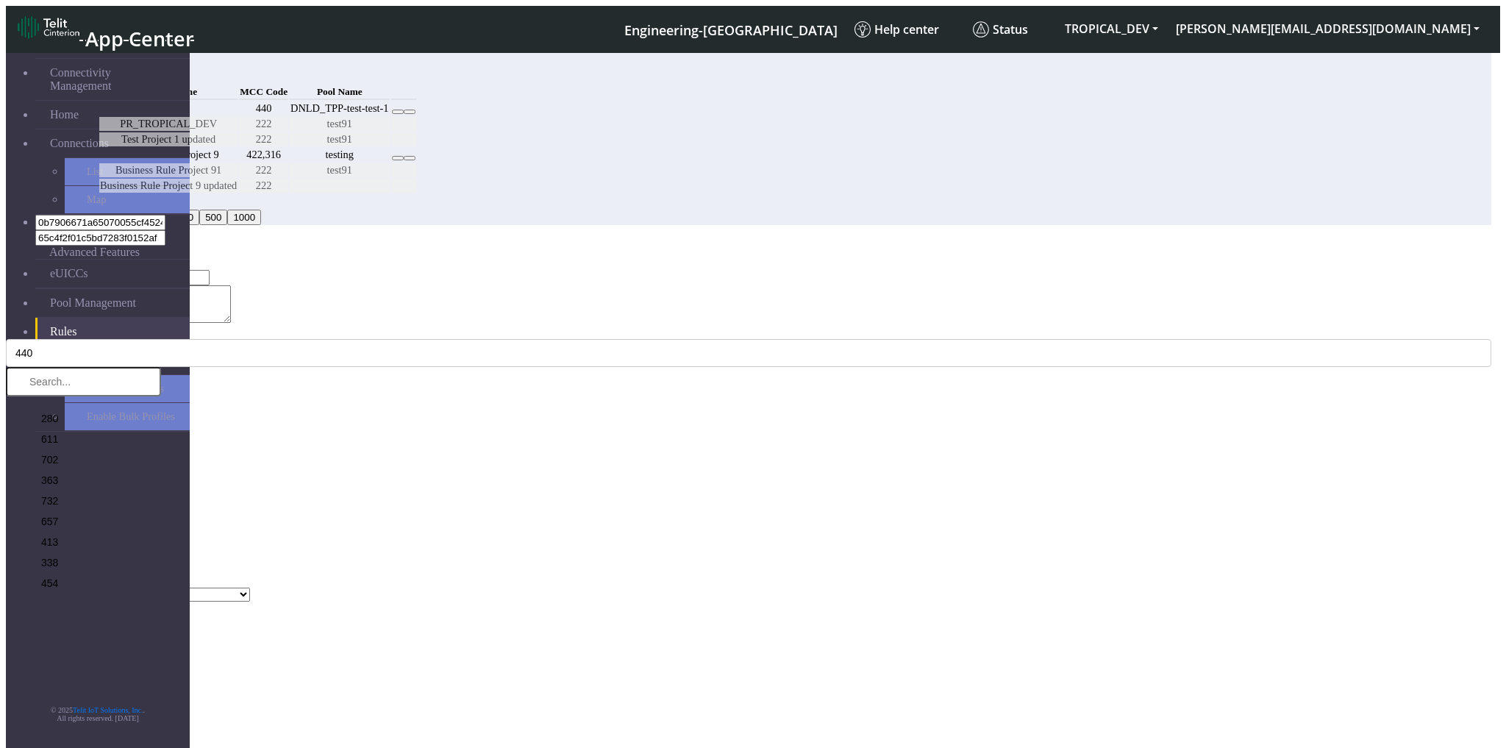
type input "T"
click at [40, 602] on button "Save" at bounding box center [23, 609] width 34 height 15
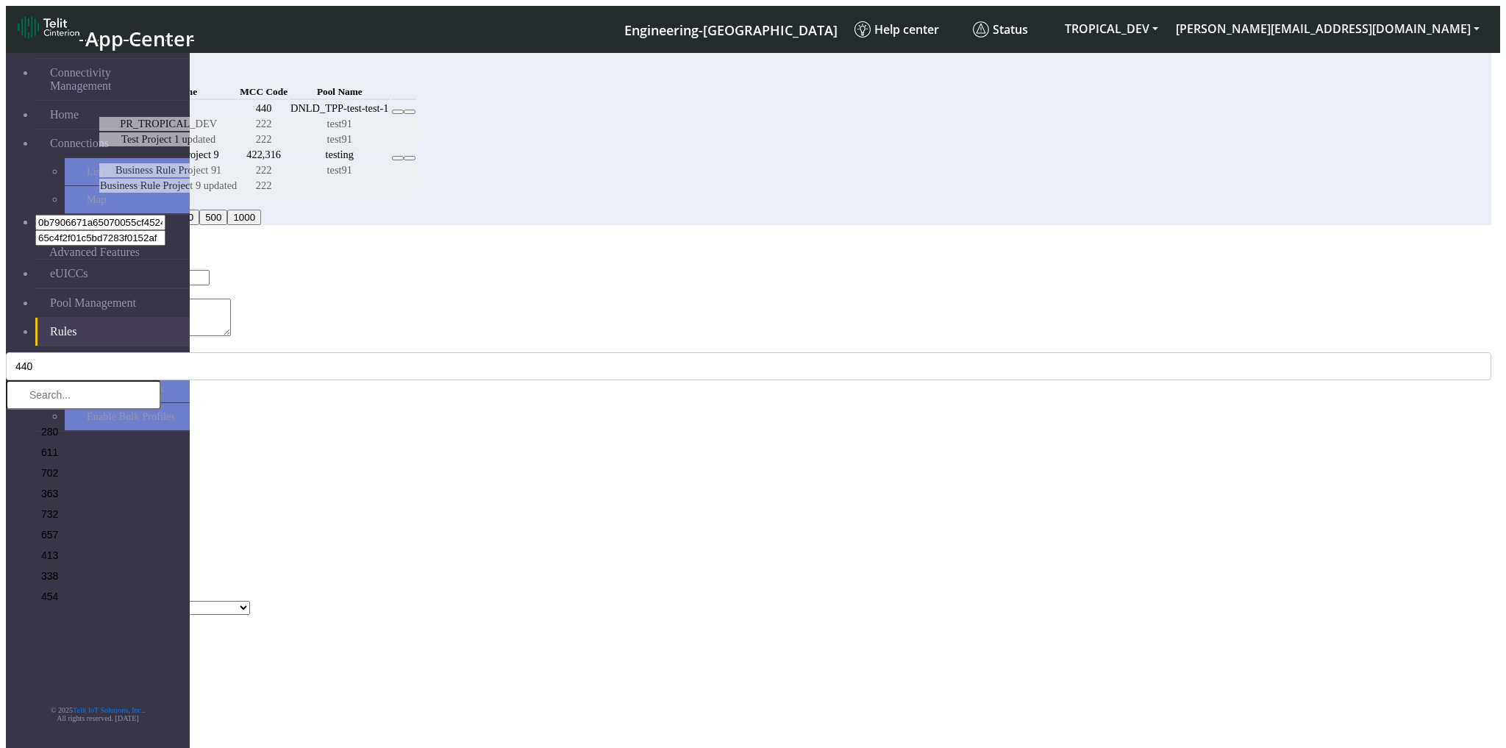
click at [40, 616] on button "Save" at bounding box center [23, 623] width 34 height 15
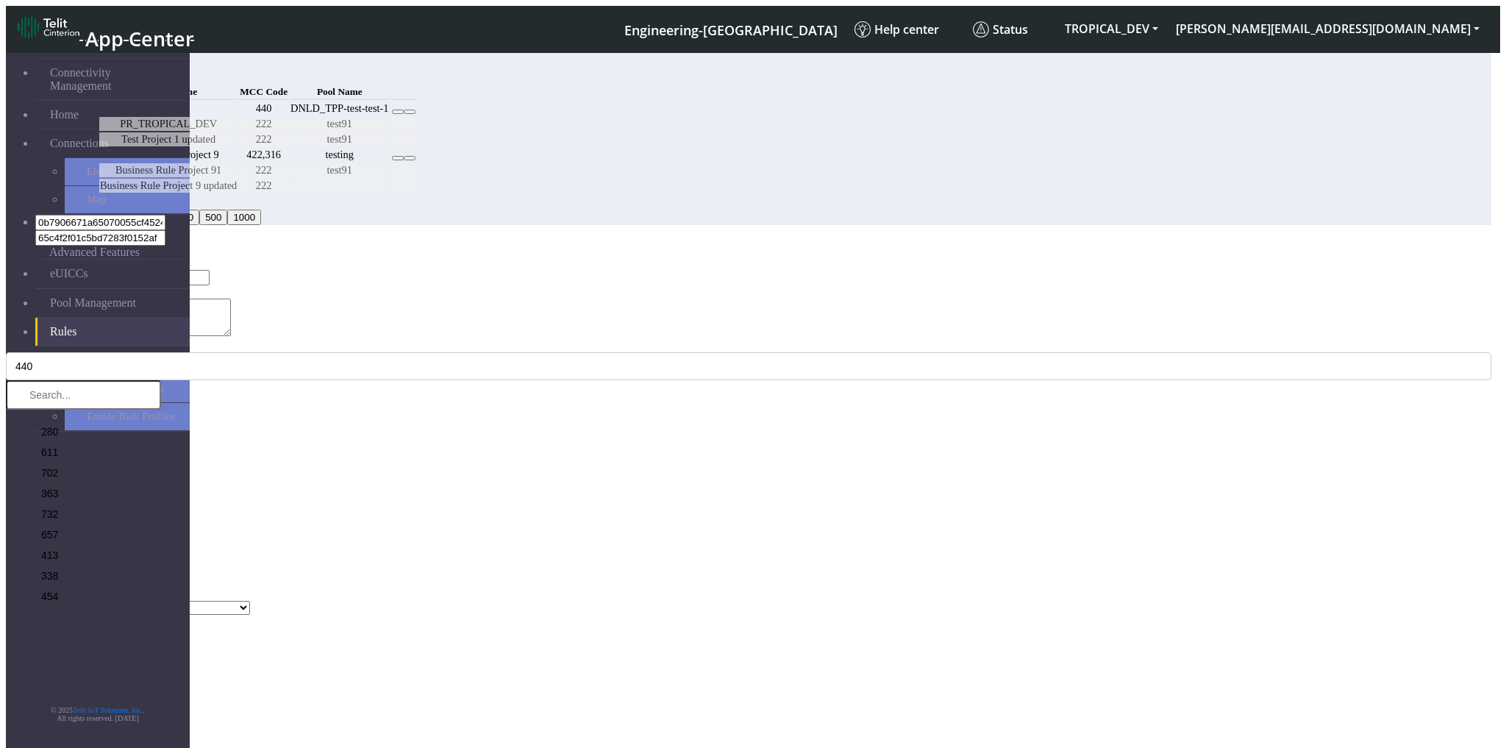
click at [40, 616] on button "Save" at bounding box center [23, 623] width 34 height 15
click at [82, 616] on button "Cancel" at bounding box center [61, 623] width 43 height 15
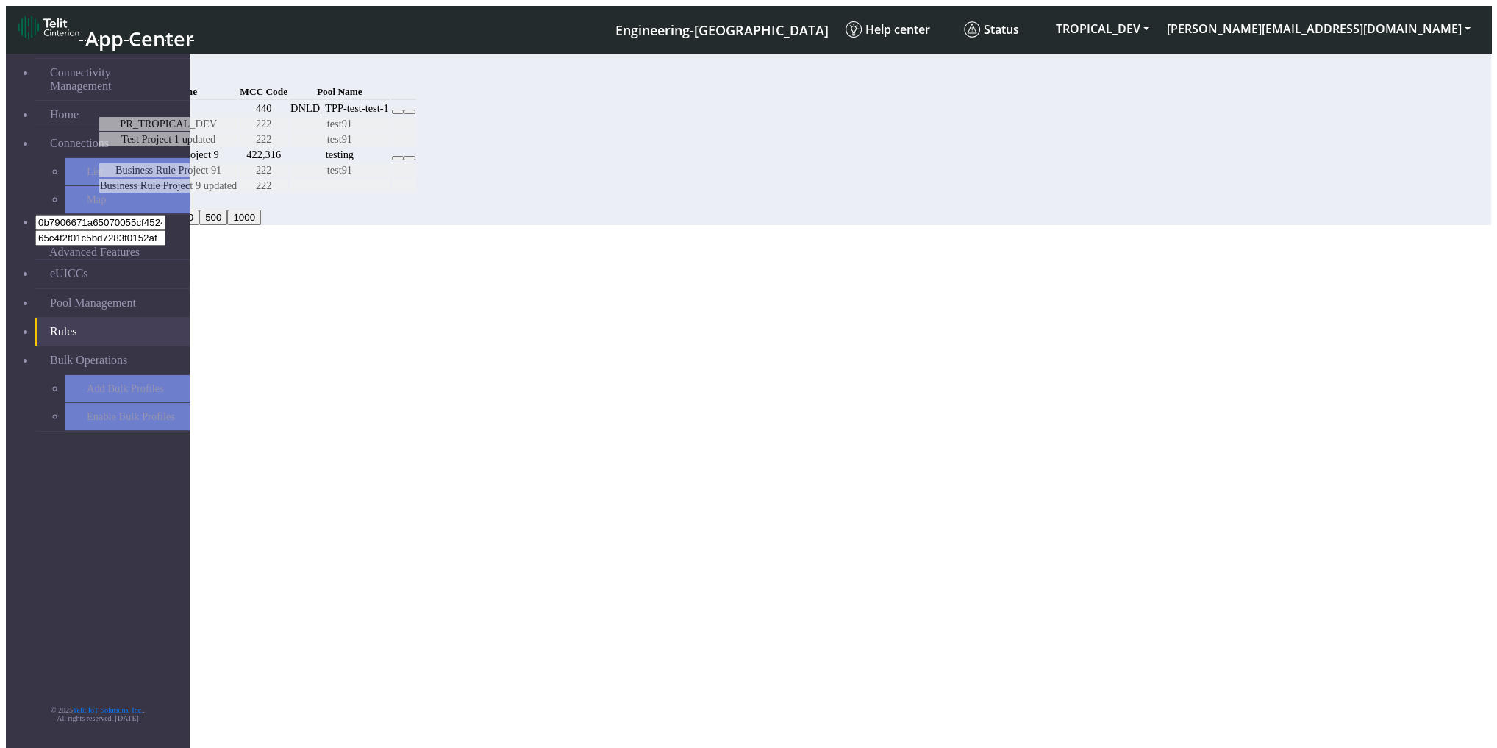
click at [197, 97] on span "Project Name" at bounding box center [168, 91] width 57 height 11
click at [121, 210] on button "20" at bounding box center [109, 201] width 23 height 15
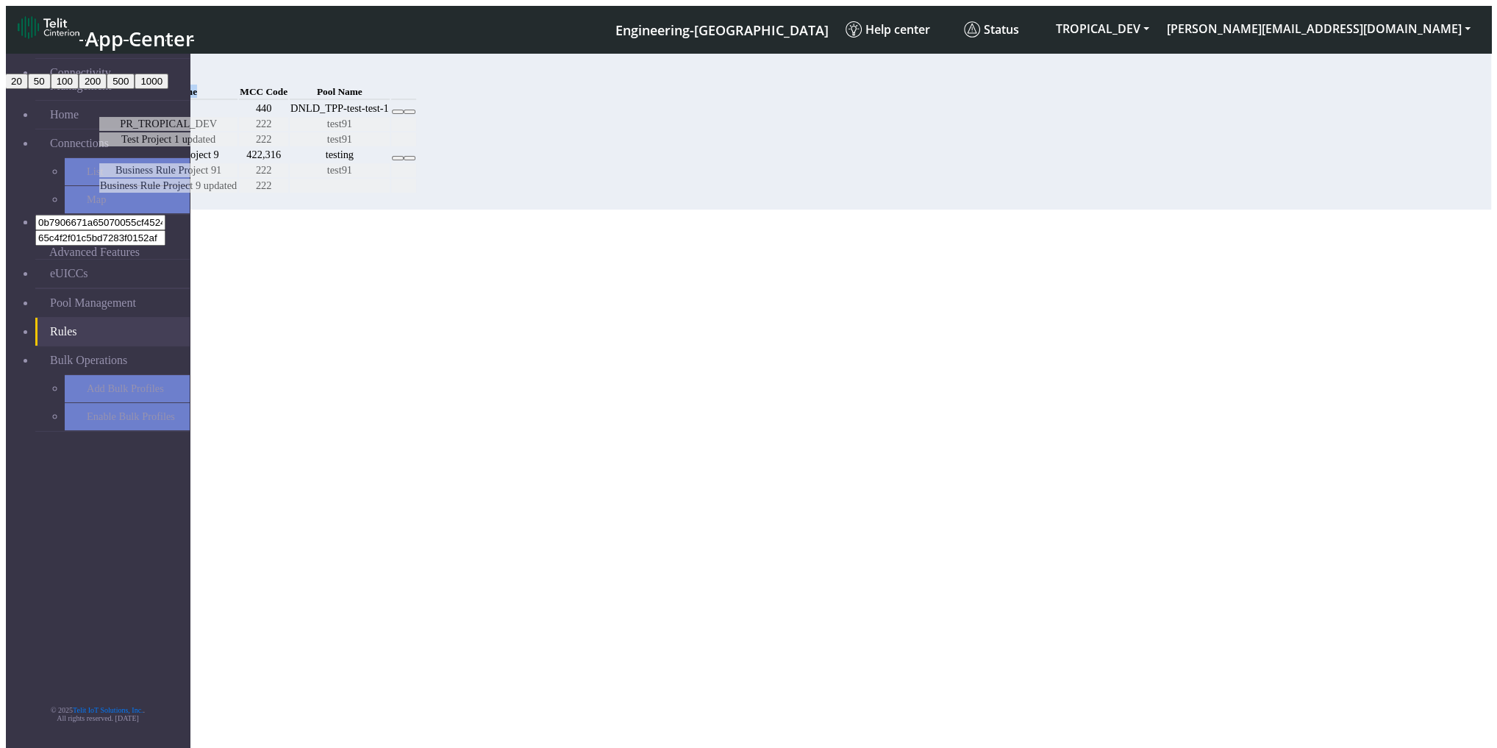
click at [28, 89] on button "20" at bounding box center [16, 81] width 23 height 15
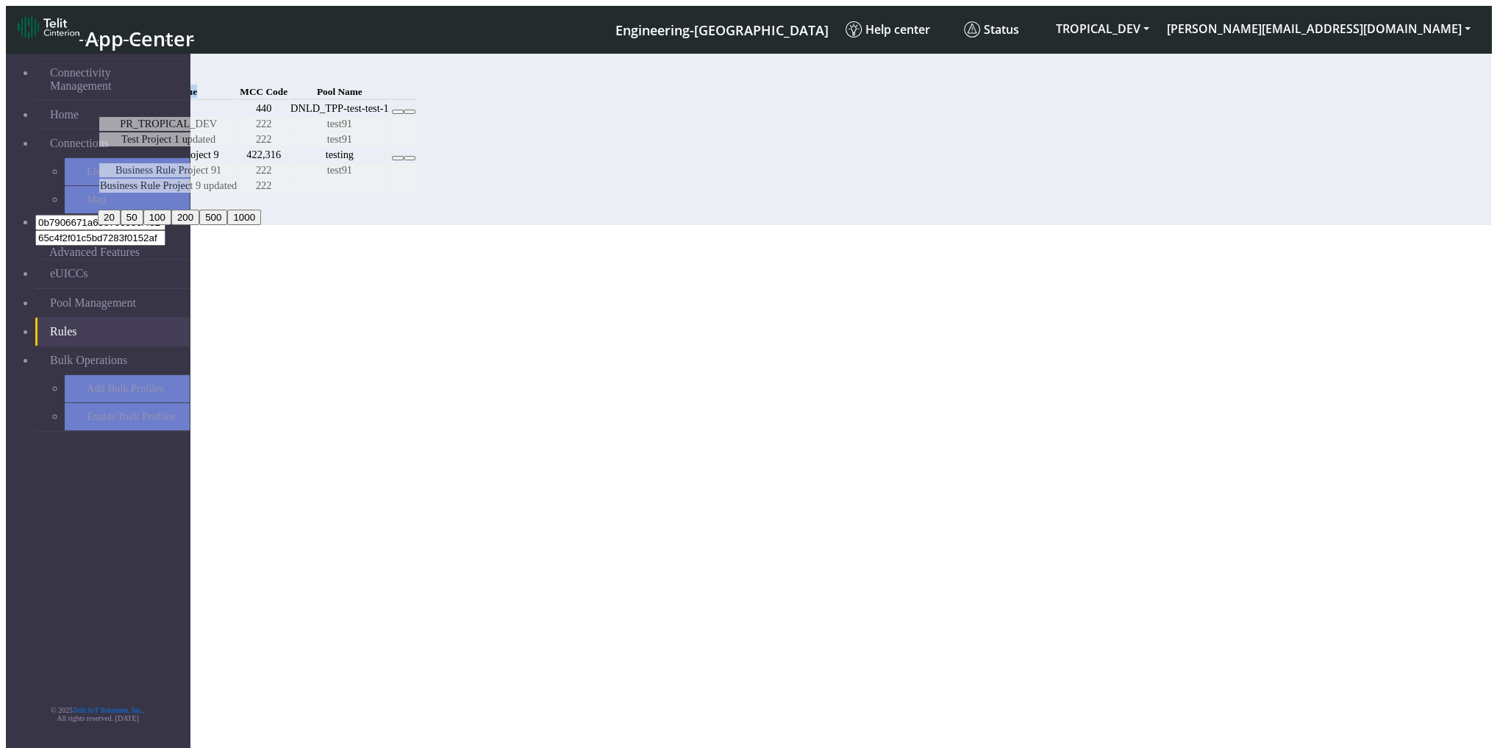
click at [127, 67] on button "Add" at bounding box center [112, 74] width 29 height 15
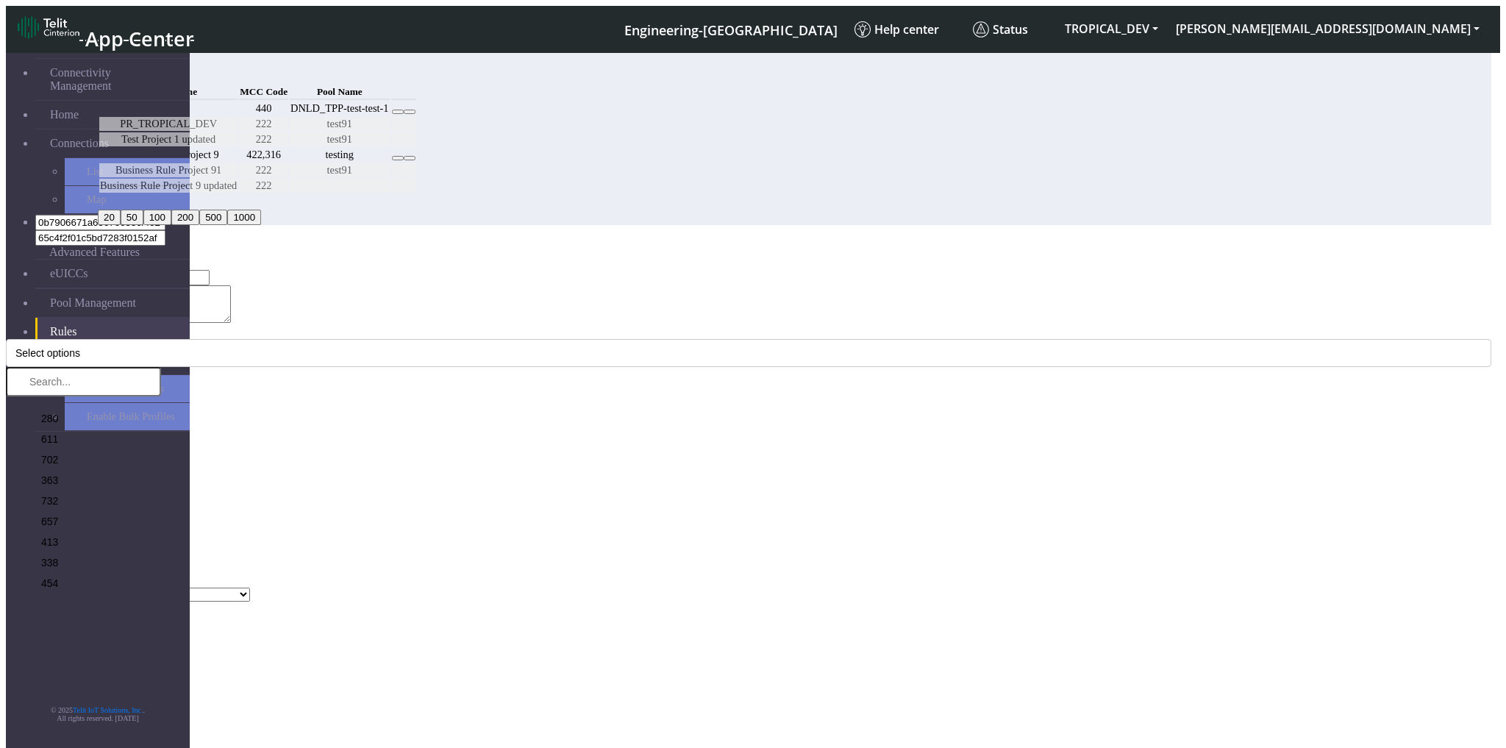
type input "test"
drag, startPoint x: 602, startPoint y: 254, endPoint x: 602, endPoint y: 263, distance: 8.9
click at [231, 285] on textarea "Project Description" at bounding box center [164, 304] width 134 height 38
type textarea "test"
drag, startPoint x: 561, startPoint y: 385, endPoint x: 544, endPoint y: 400, distance: 22.4
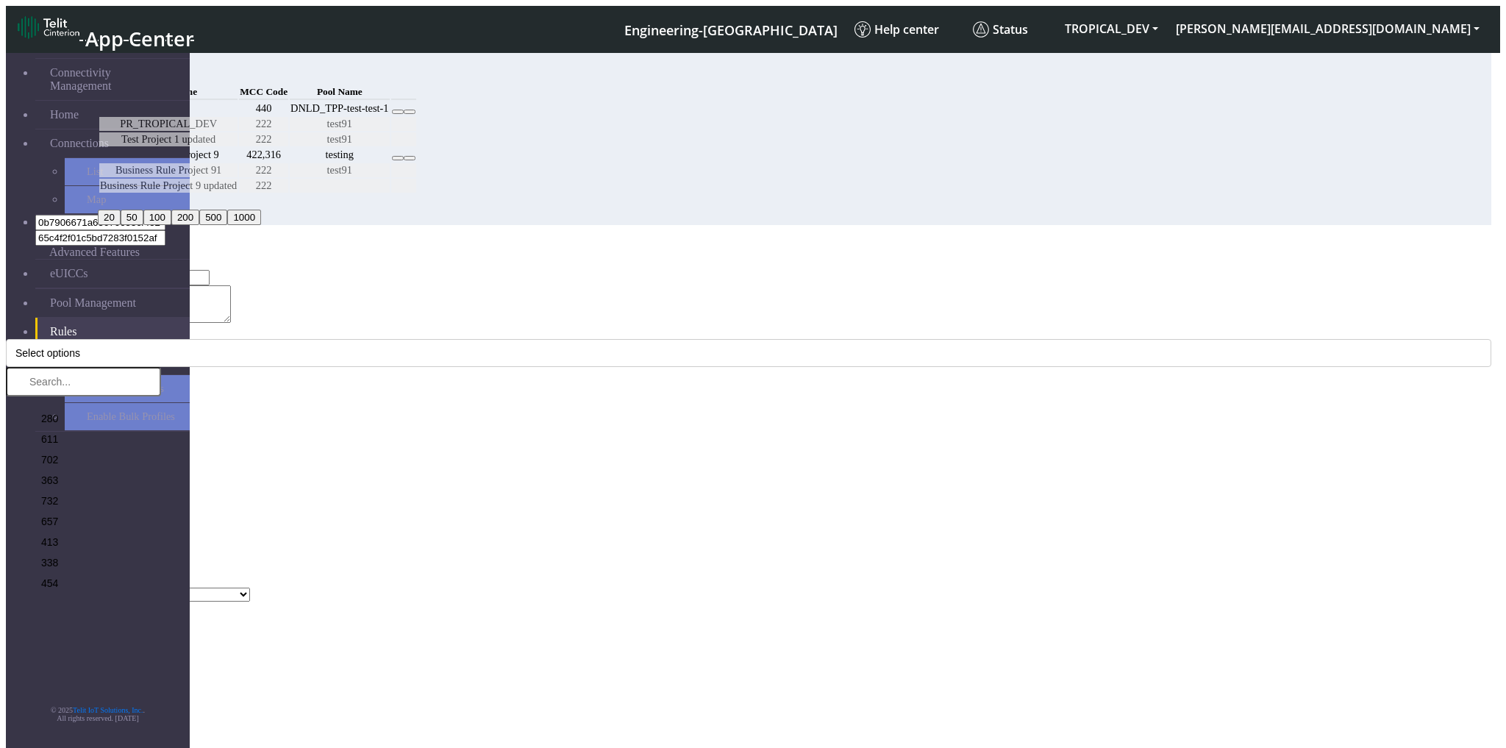
click at [250, 588] on select "Select a Pool DNLD_TPP-test-test-1 DNLD_TPP-testing-Mar05 DNLD_TPP-test-apn-tes…" at bounding box center [159, 595] width 182 height 14
select select "21: Object"
click at [250, 588] on select "Select a Pool DNLD_TPP-test-test-1 DNLD_TPP-testing-Mar05 DNLD_TPP-test-apn-tes…" at bounding box center [159, 595] width 182 height 14
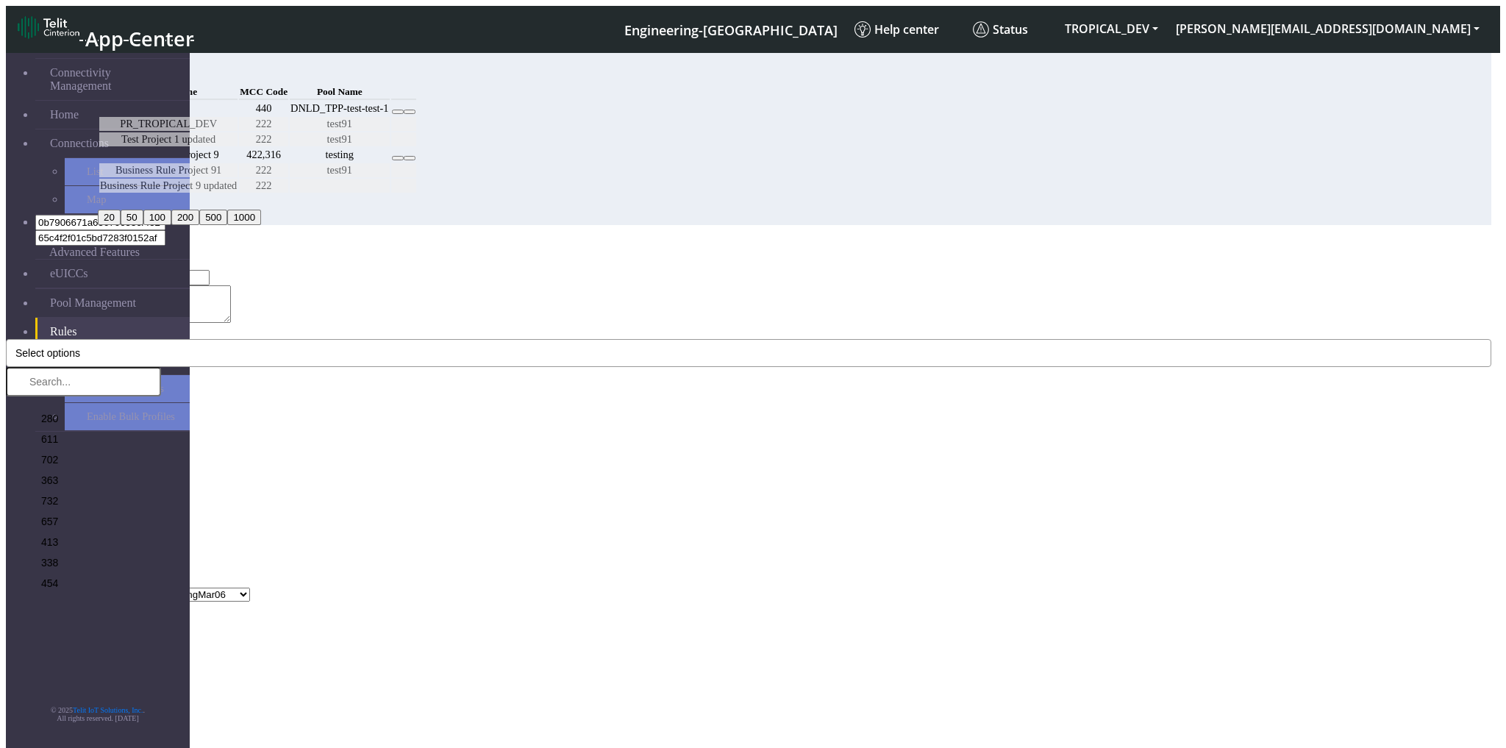
click at [555, 339] on button "Select options" at bounding box center [749, 353] width 1486 height 28
click at [161, 406] on li "280" at bounding box center [98, 416] width 126 height 21
click at [231, 285] on textarea "test" at bounding box center [164, 304] width 134 height 38
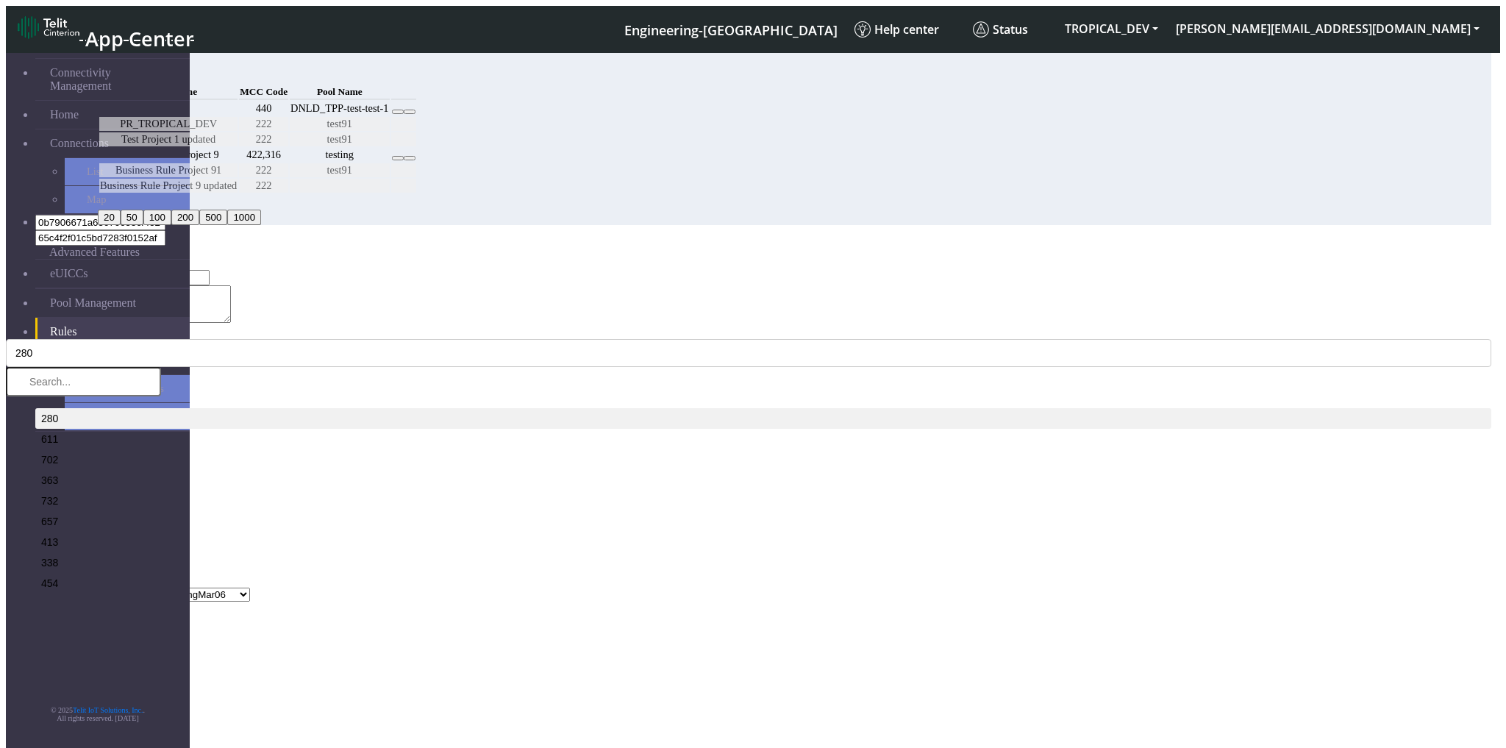
click at [35, 602] on button "Add" at bounding box center [20, 609] width 29 height 15
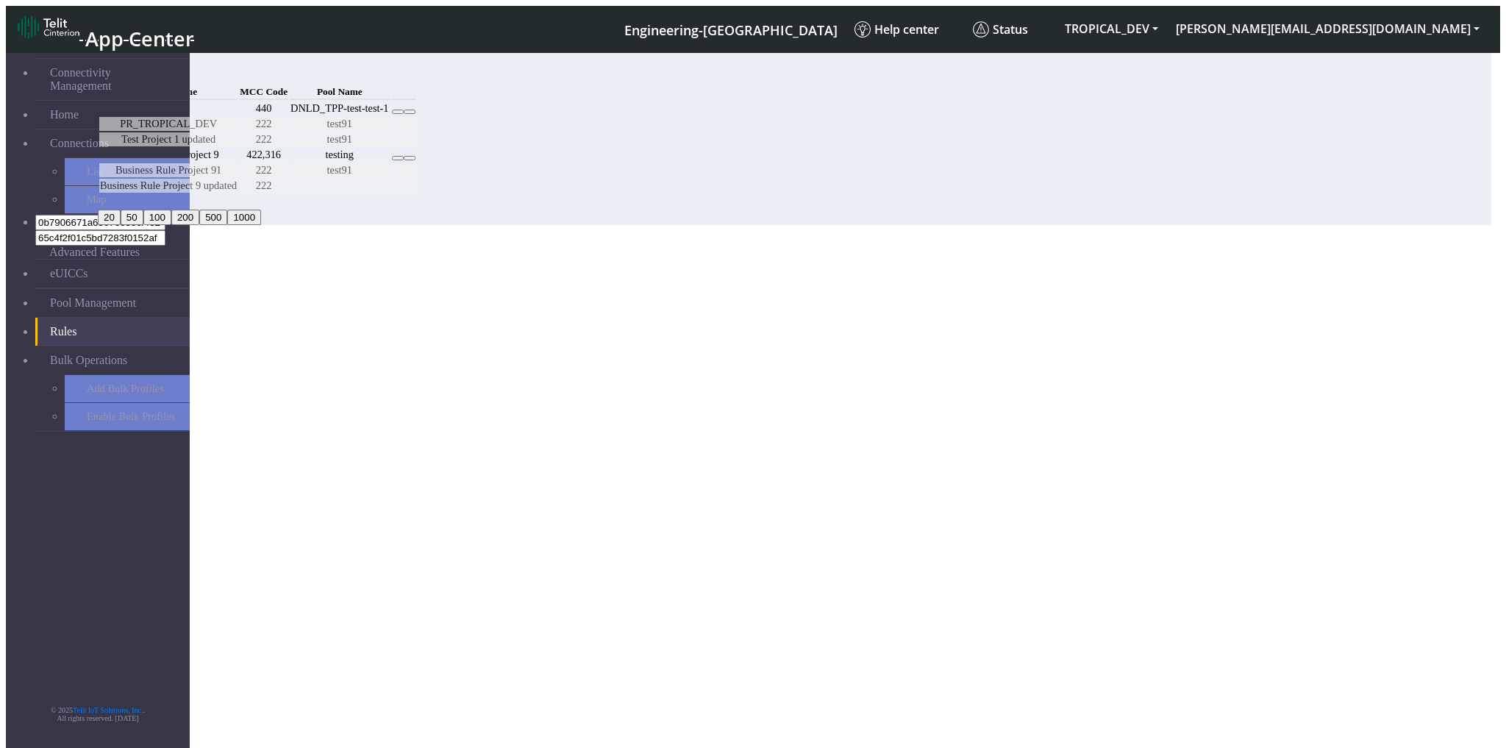
click at [86, 501] on button "Confirm" at bounding box center [63, 508] width 46 height 15
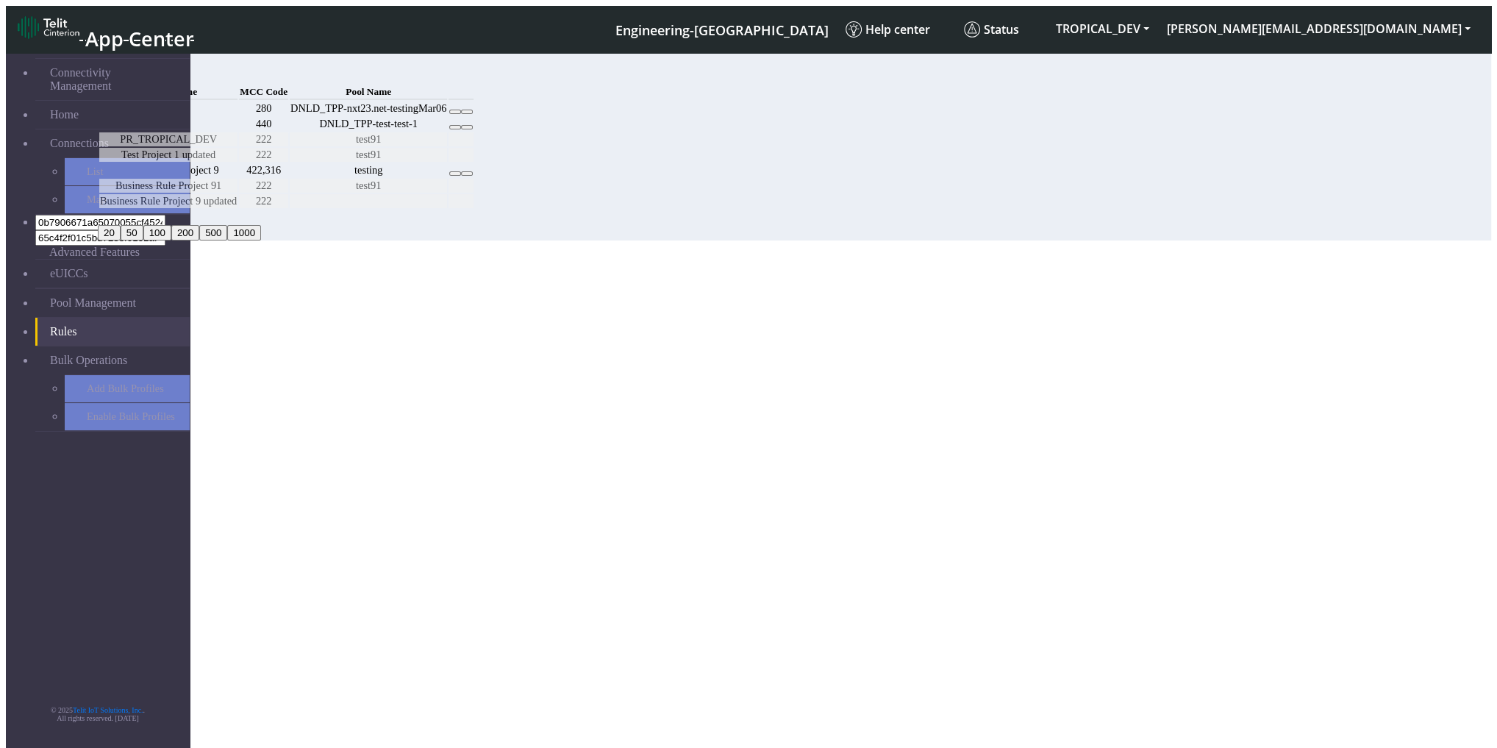
click at [473, 114] on button at bounding box center [467, 112] width 12 height 4
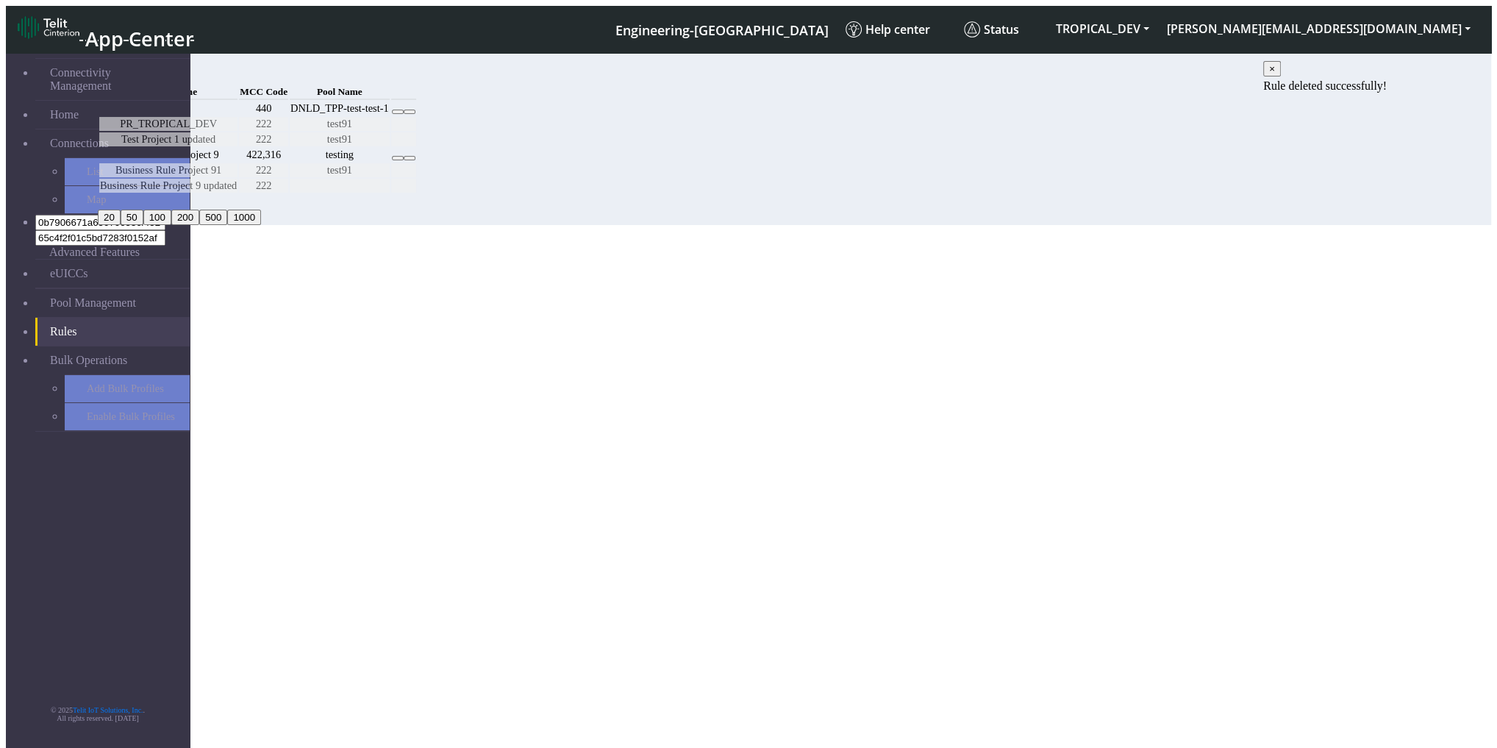
click at [1281, 71] on button "×" at bounding box center [1273, 68] width 18 height 15
click at [127, 75] on button "Add" at bounding box center [112, 74] width 29 height 15
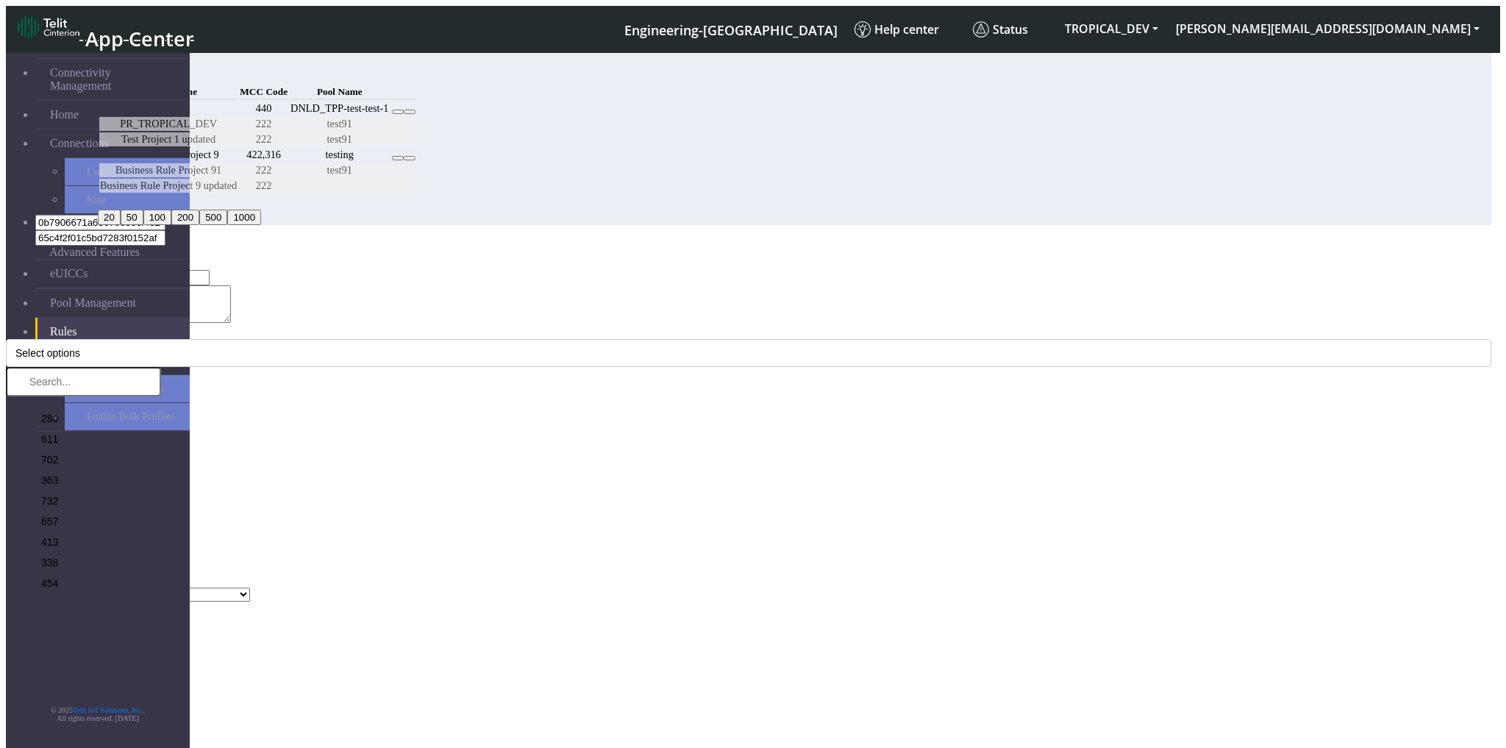
type input "au"
click at [231, 285] on textarea "Project Description" at bounding box center [164, 304] width 134 height 38
type textarea "at"
click at [35, 602] on button "Add" at bounding box center [20, 609] width 29 height 15
click at [563, 339] on button "Select options" at bounding box center [749, 353] width 1486 height 28
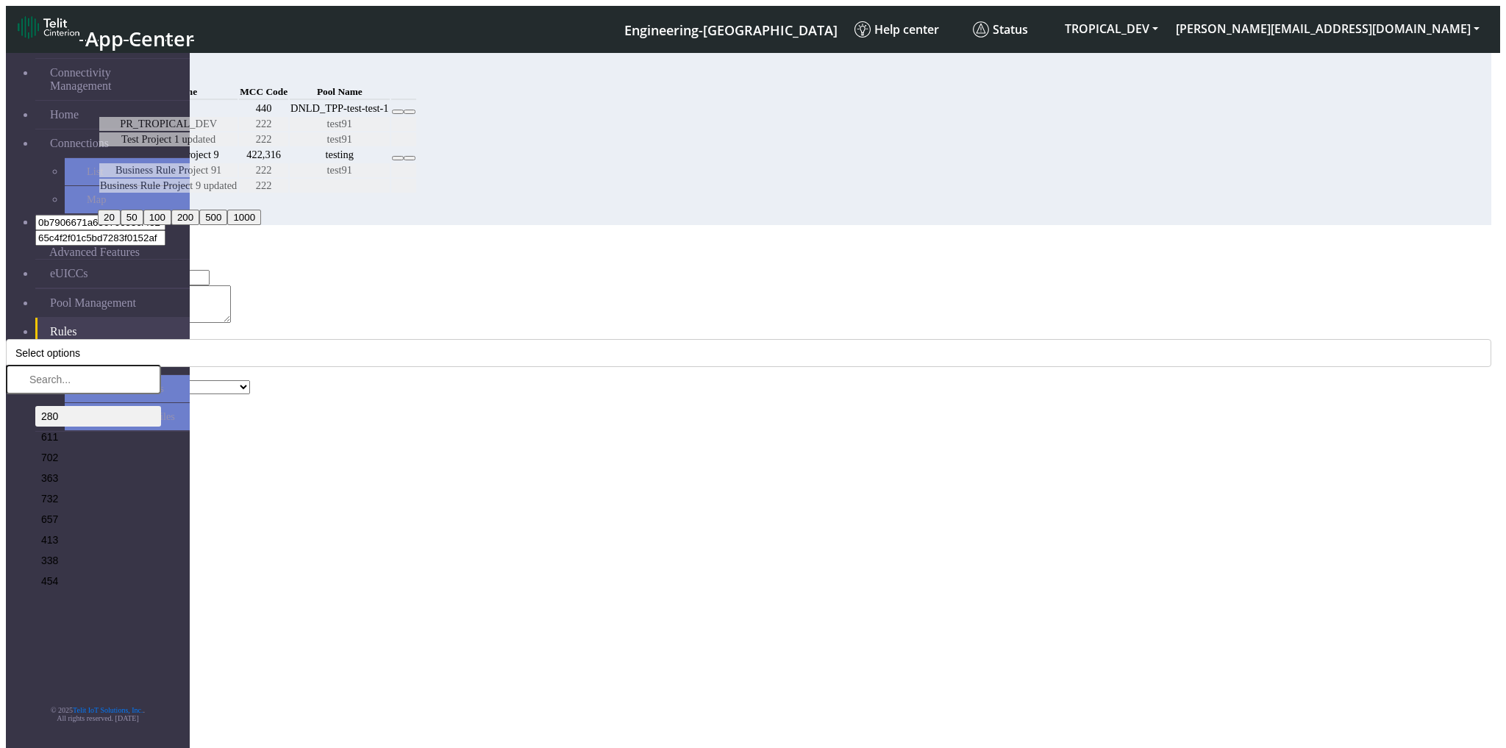
click at [161, 406] on li "280" at bounding box center [98, 416] width 126 height 21
click at [712, 326] on div "MCC Code * 280 280 611 702 363 732 657 413 338 454 419 530 427 352 622 354 438 …" at bounding box center [749, 346] width 1486 height 41
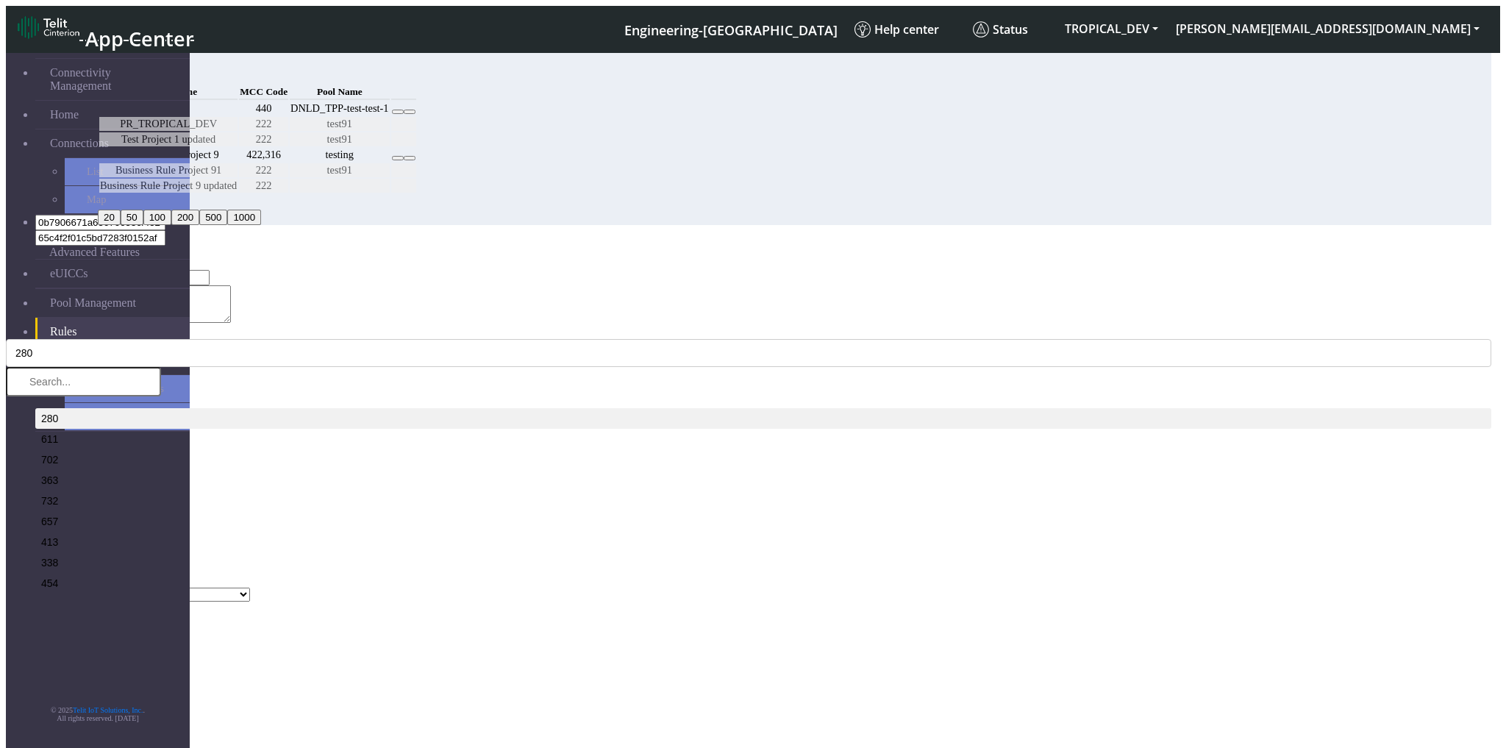
drag, startPoint x: 613, startPoint y: 385, endPoint x: 602, endPoint y: 396, distance: 15.6
click at [250, 588] on select "Select a Pool DNLD_TPP-test-test-1 DNLD_TPP-testing-Mar05 DNLD_TPP-test-apn-tes…" at bounding box center [159, 595] width 182 height 14
select select "19: Object"
click at [250, 588] on select "Select a Pool DNLD_TPP-test-test-1 DNLD_TPP-testing-Mar05 DNLD_TPP-test-apn-tes…" at bounding box center [159, 595] width 182 height 14
click at [35, 602] on button "Add" at bounding box center [20, 609] width 29 height 15
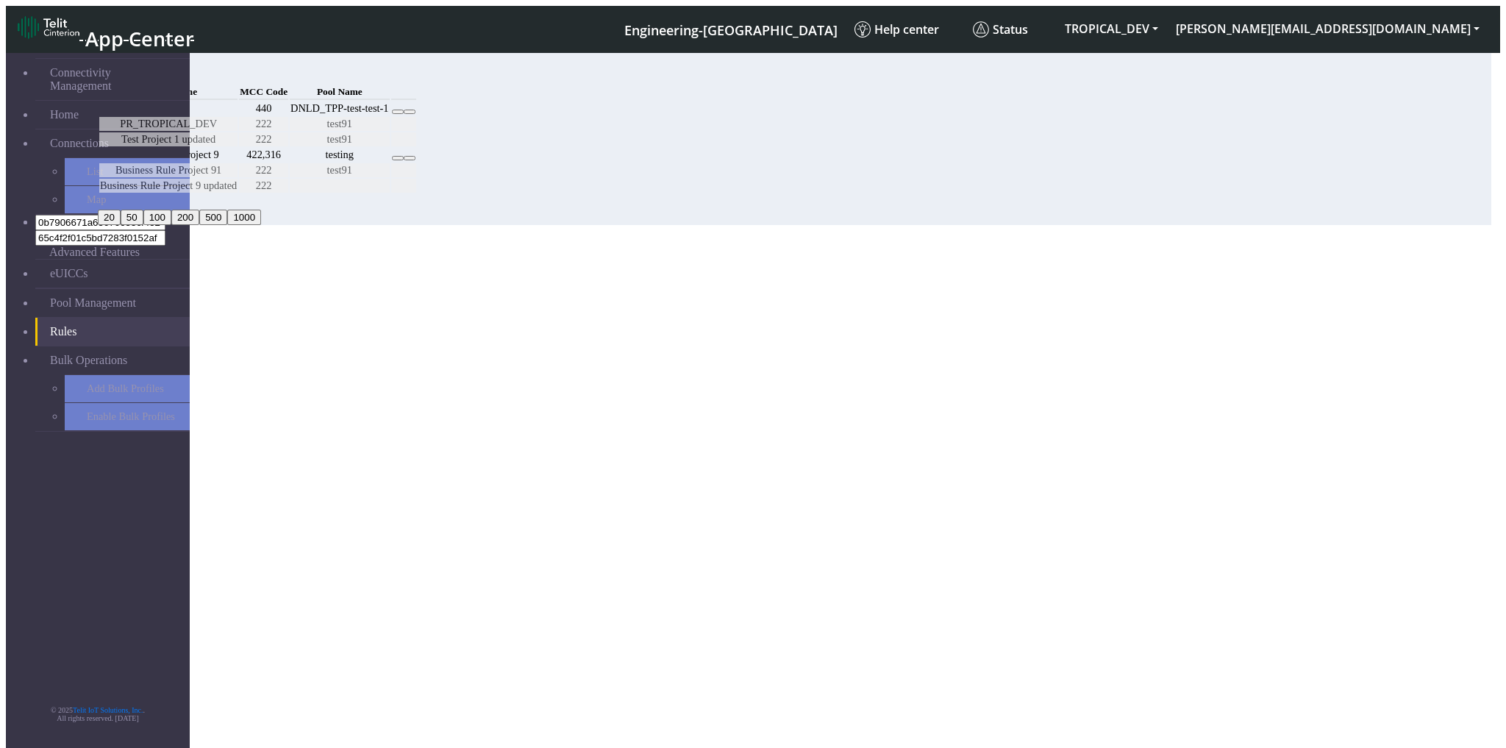
click at [86, 501] on button "Confirm" at bounding box center [63, 508] width 46 height 15
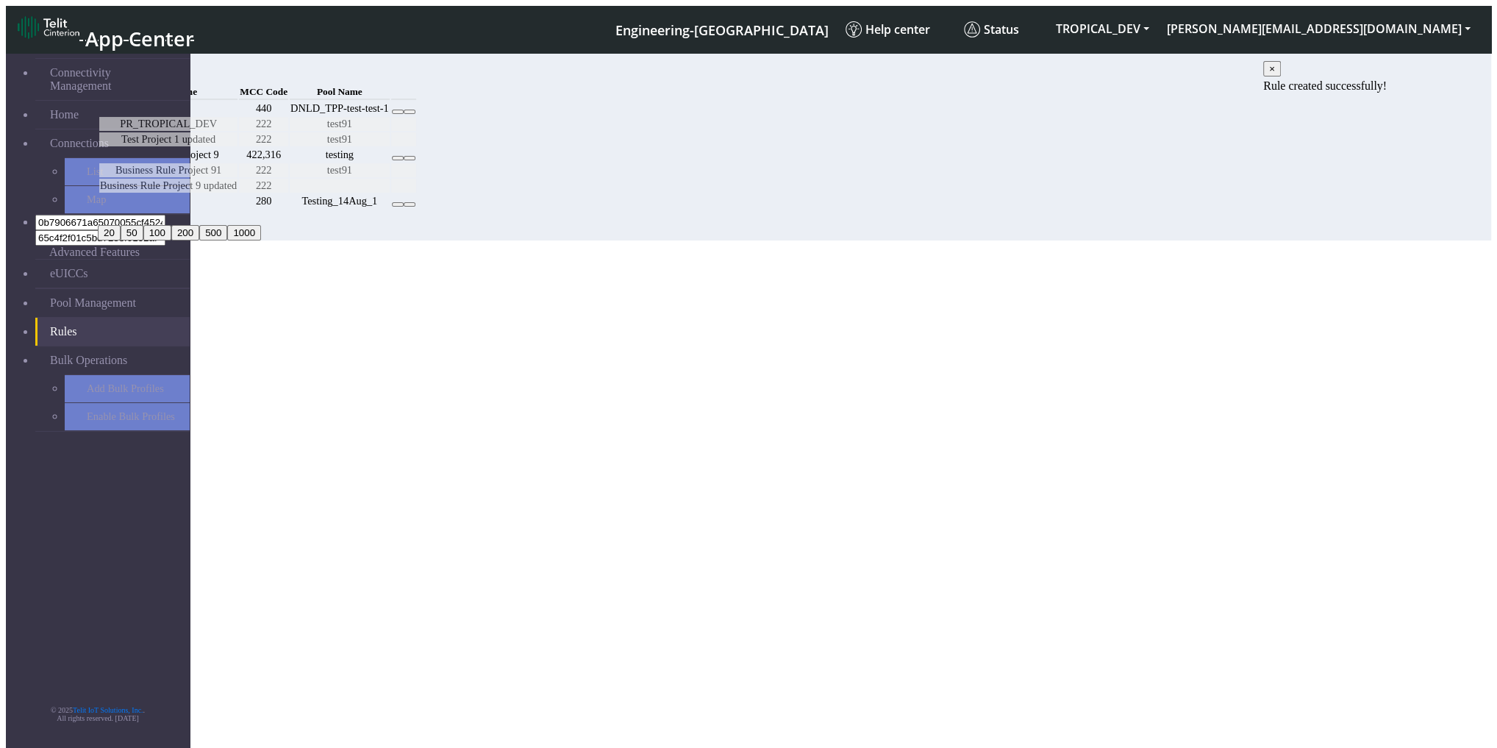
click at [416, 207] on button at bounding box center [410, 204] width 12 height 4
